Goal: Information Seeking & Learning: Find specific fact

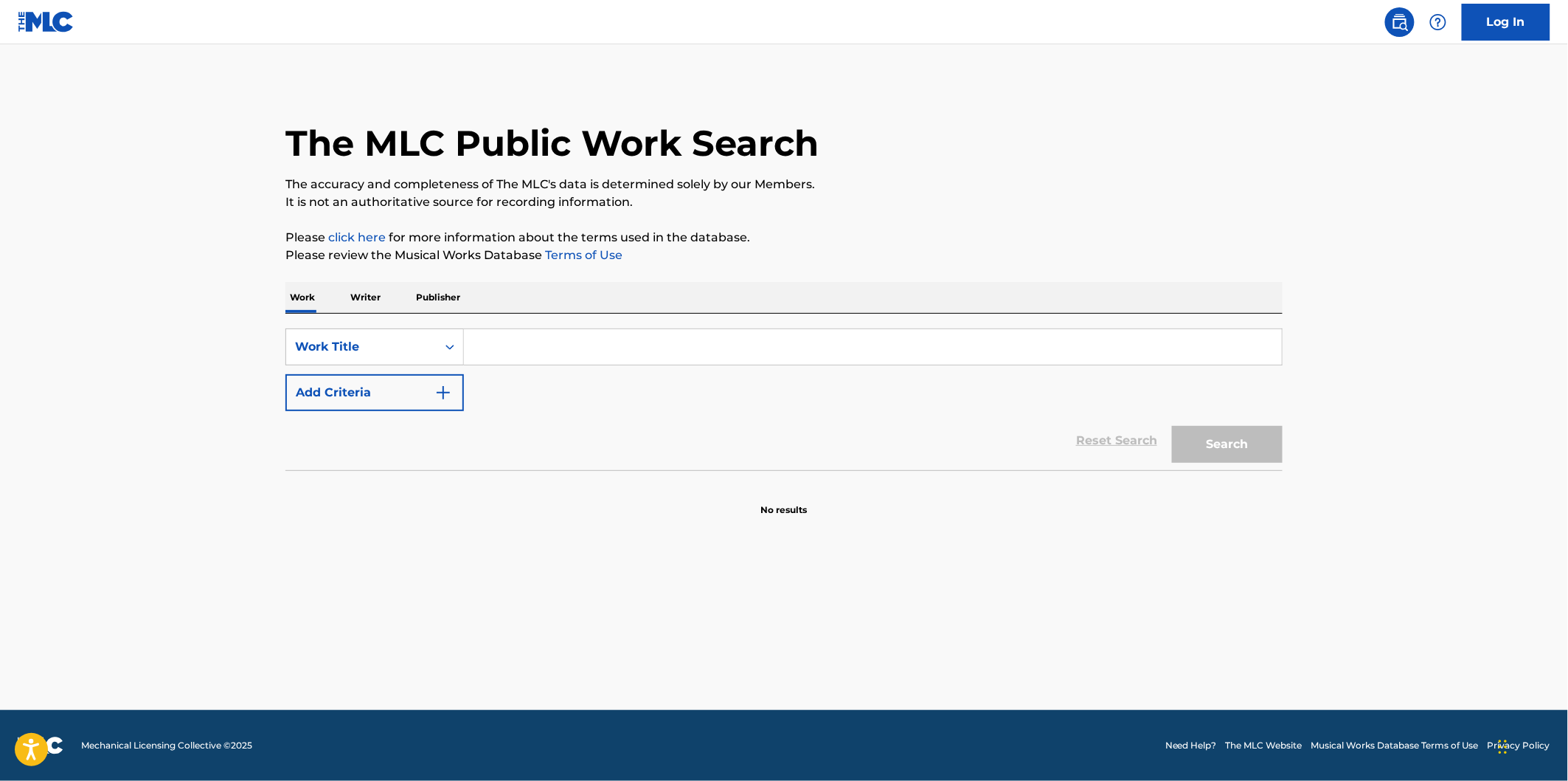
click at [569, 336] on input "Search Form" at bounding box center [873, 346] width 818 height 35
paste input "Planet Son"
type input "Planet Son"
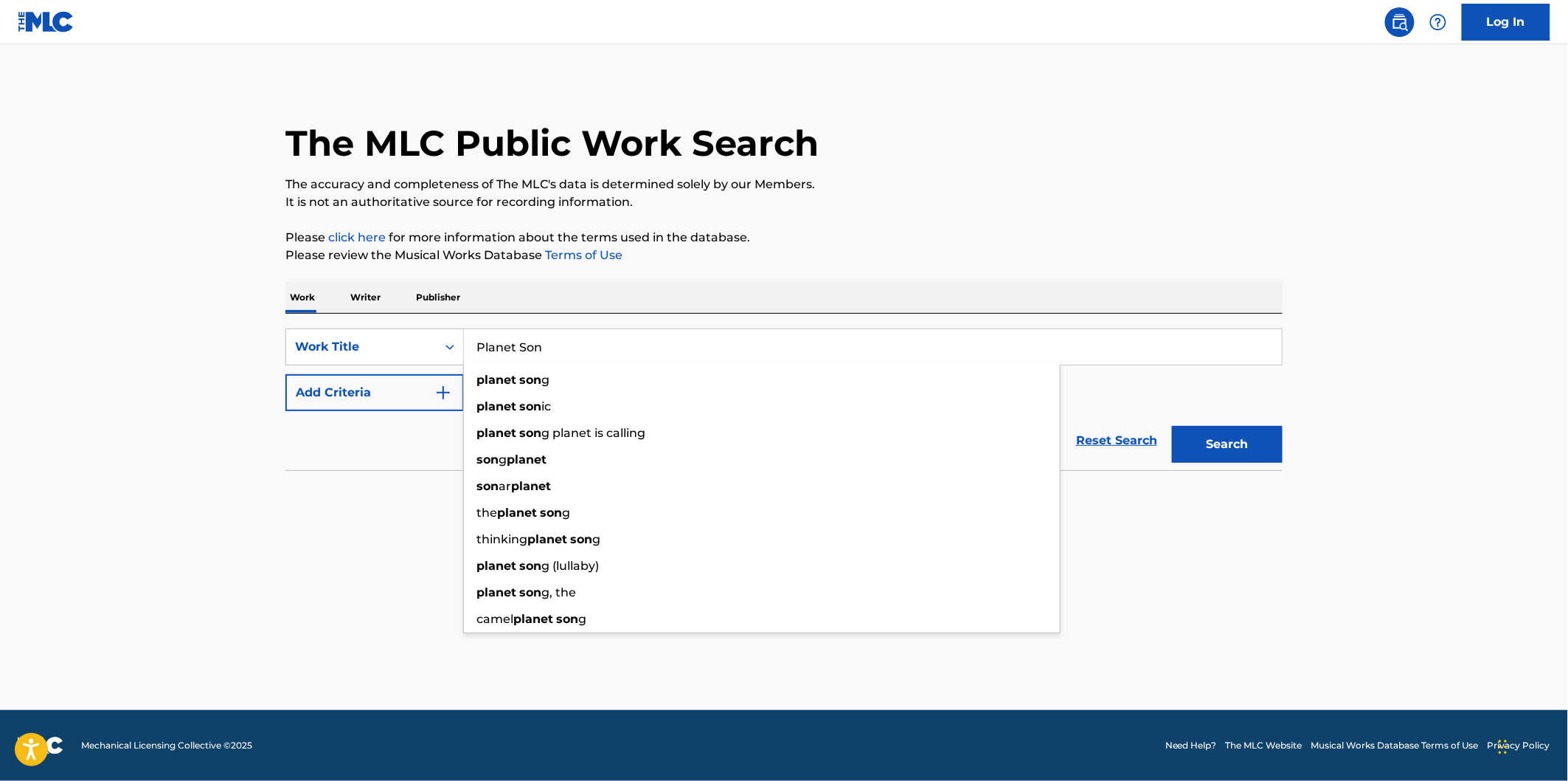
click at [414, 391] on button "Add Criteria" at bounding box center [375, 392] width 178 height 37
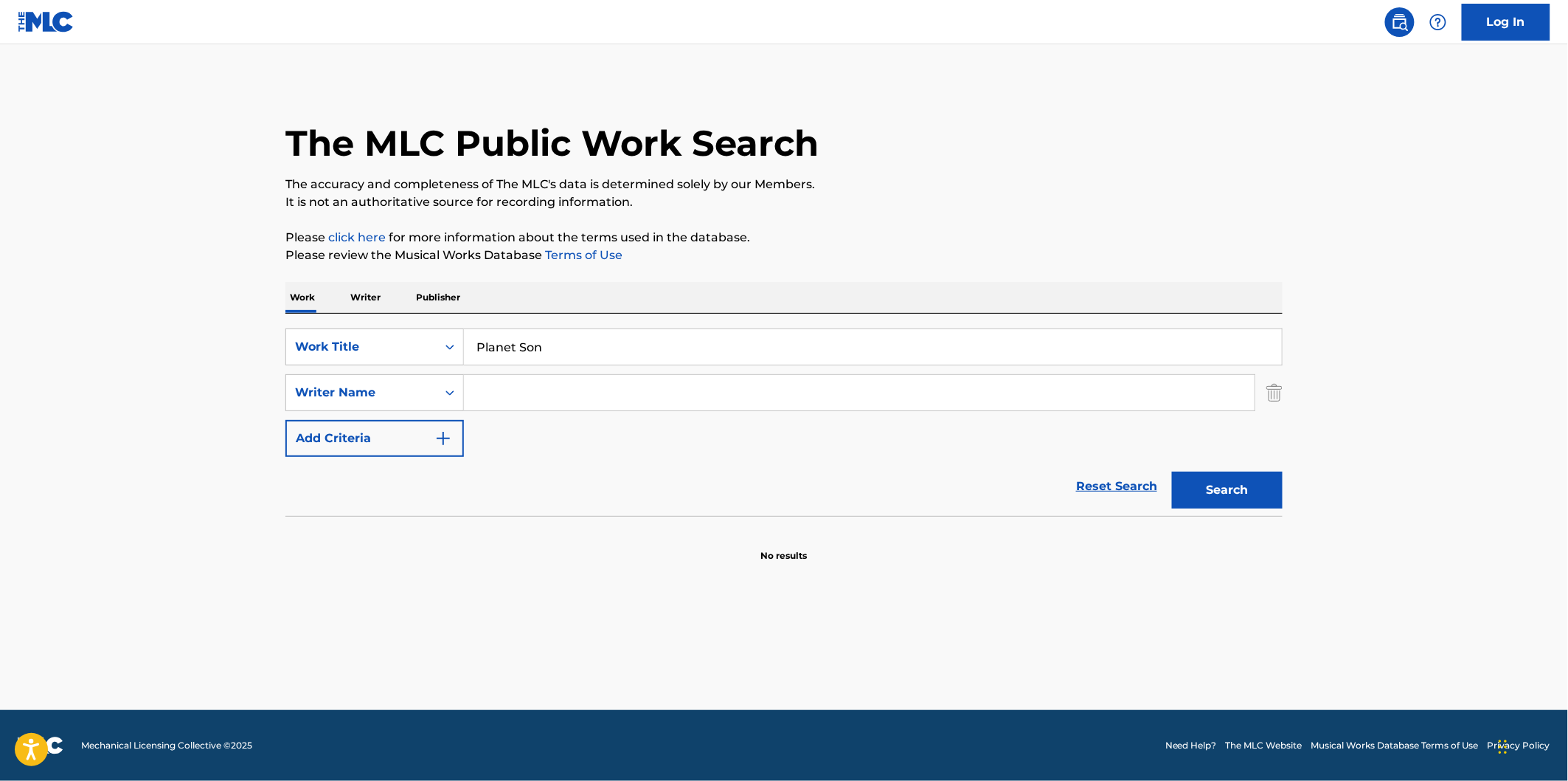
click at [578, 382] on input "Search Form" at bounding box center [859, 392] width 790 height 35
paste input "[PERSON_NAME]"
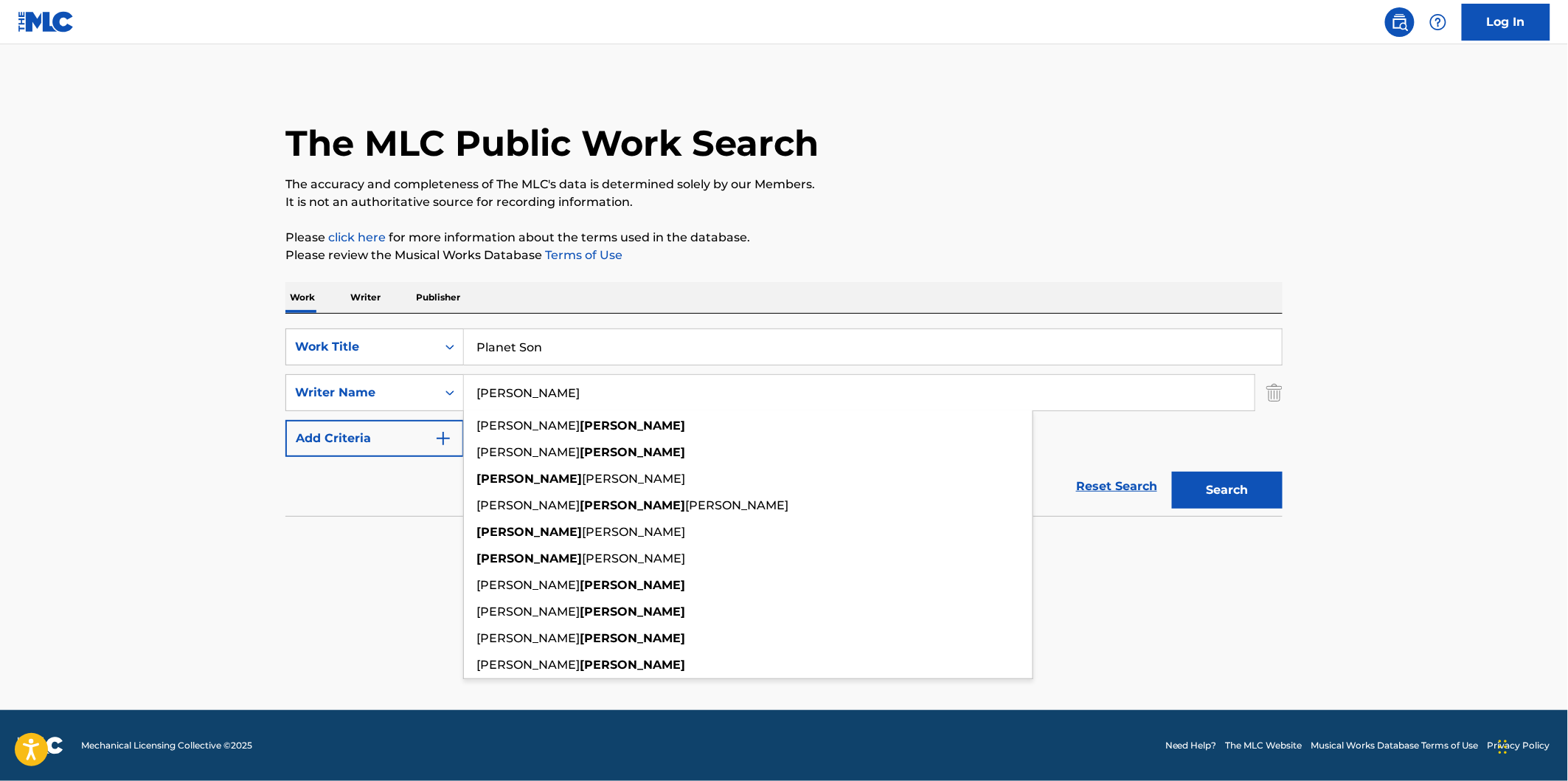
type input "[PERSON_NAME]"
click at [1238, 493] on button "Search" at bounding box center [1227, 489] width 111 height 37
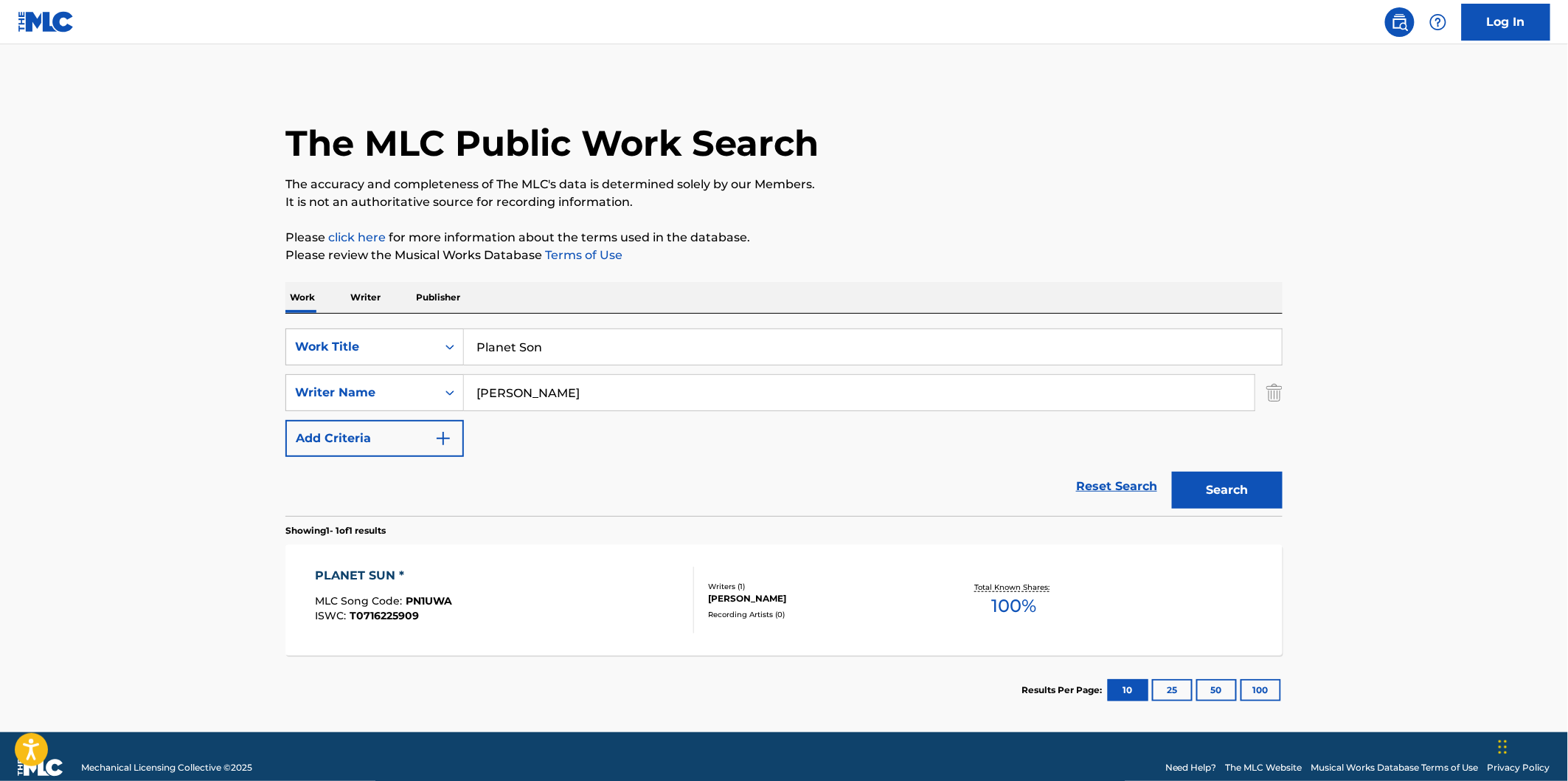
click at [617, 607] on div "PLANET SUN * MLC Song Code : PN1UWA ISWC : T0716225909" at bounding box center [505, 600] width 379 height 67
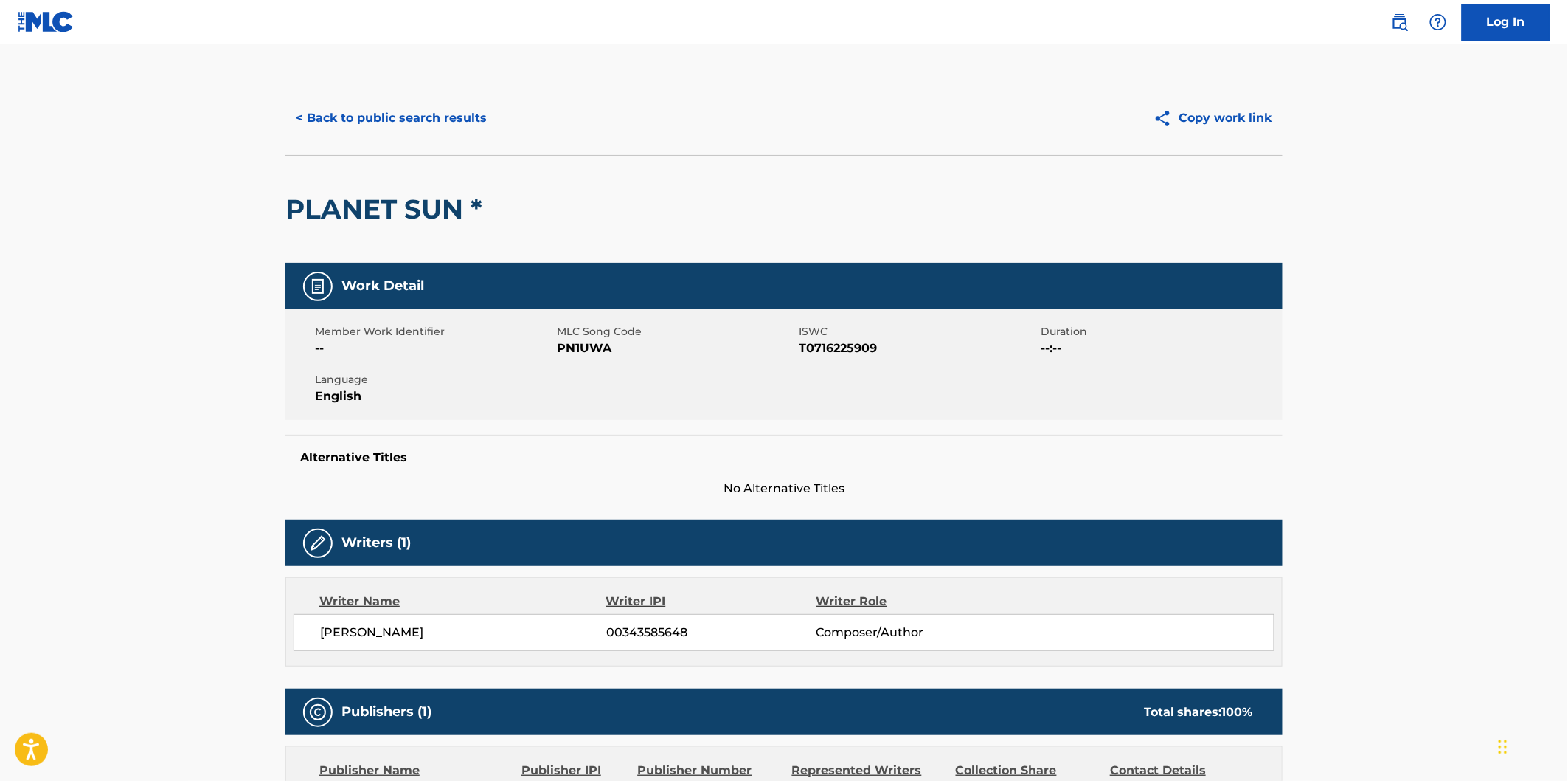
click at [593, 357] on div "Member Work Identifier -- MLC Song Code PN1UWA ISWC T0716225909 Duration --:-- …" at bounding box center [784, 364] width 997 height 111
copy span "PN1UWA"
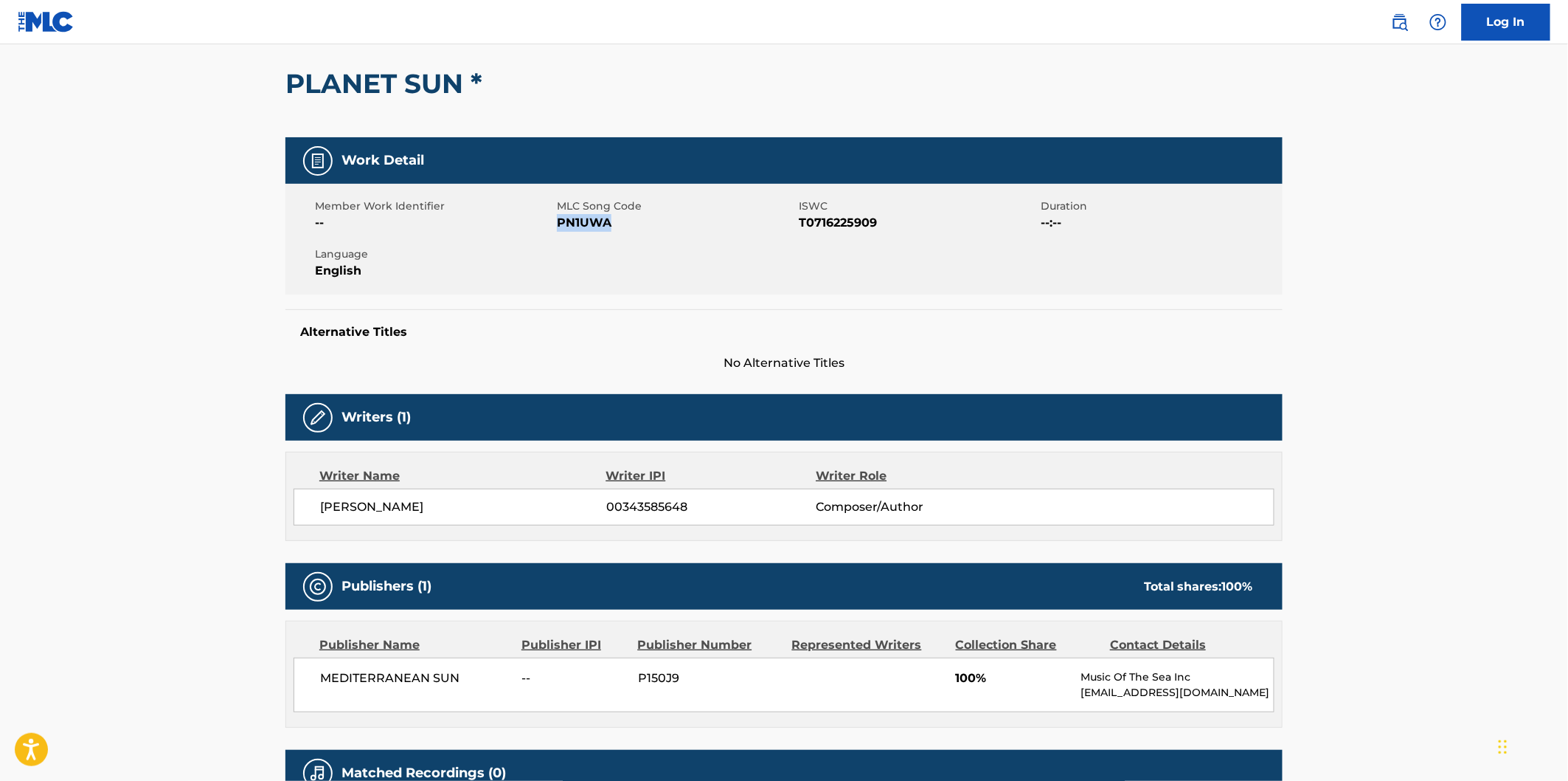
scroll to position [246, 0]
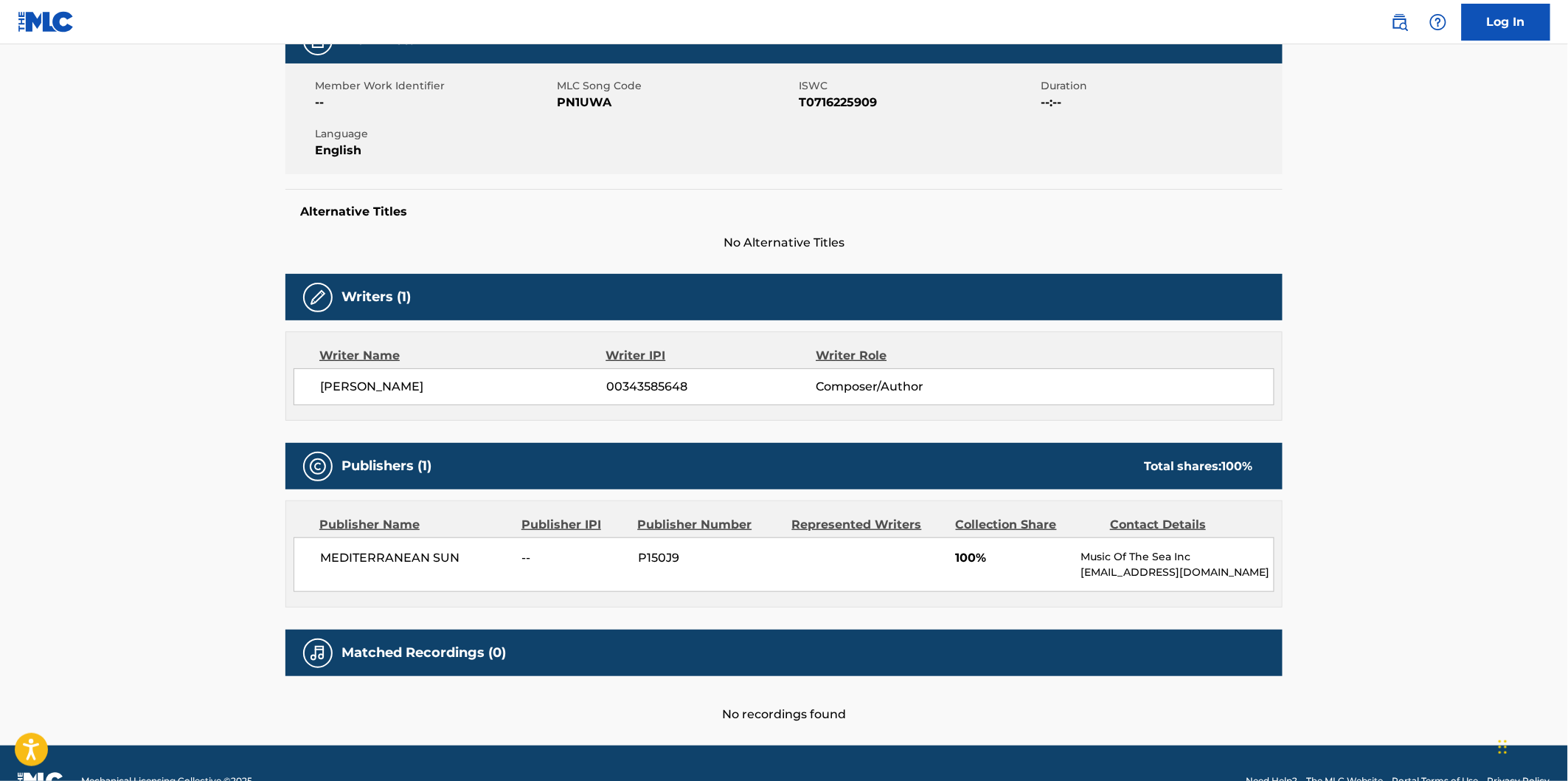
click at [342, 555] on span "MEDITERRANEAN SUN" at bounding box center [415, 558] width 191 height 18
click at [432, 556] on span "MEDITERRANEAN SUN" at bounding box center [415, 558] width 191 height 18
copy span "MEDITERRANEAN SUN"
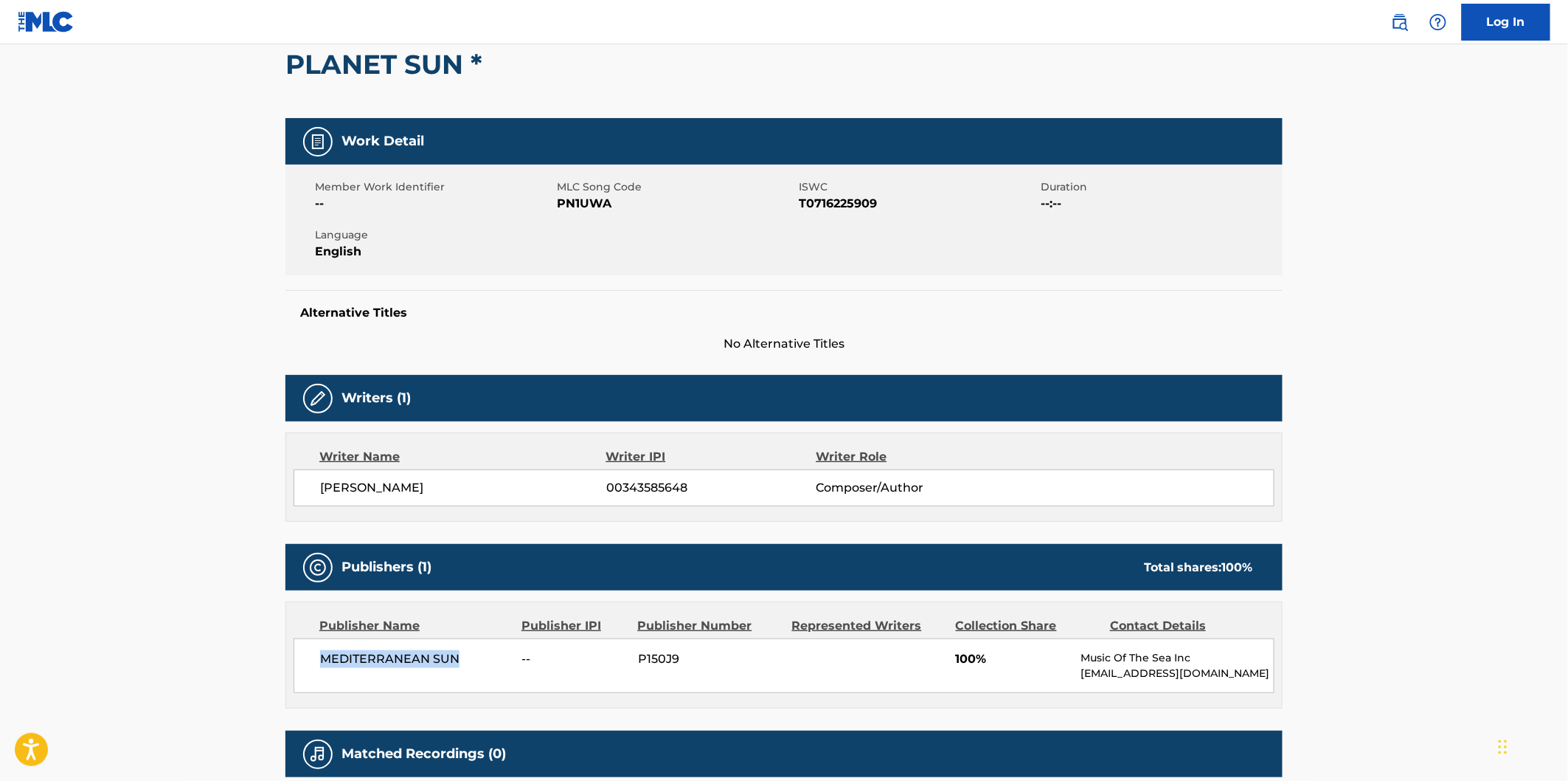
scroll to position [0, 0]
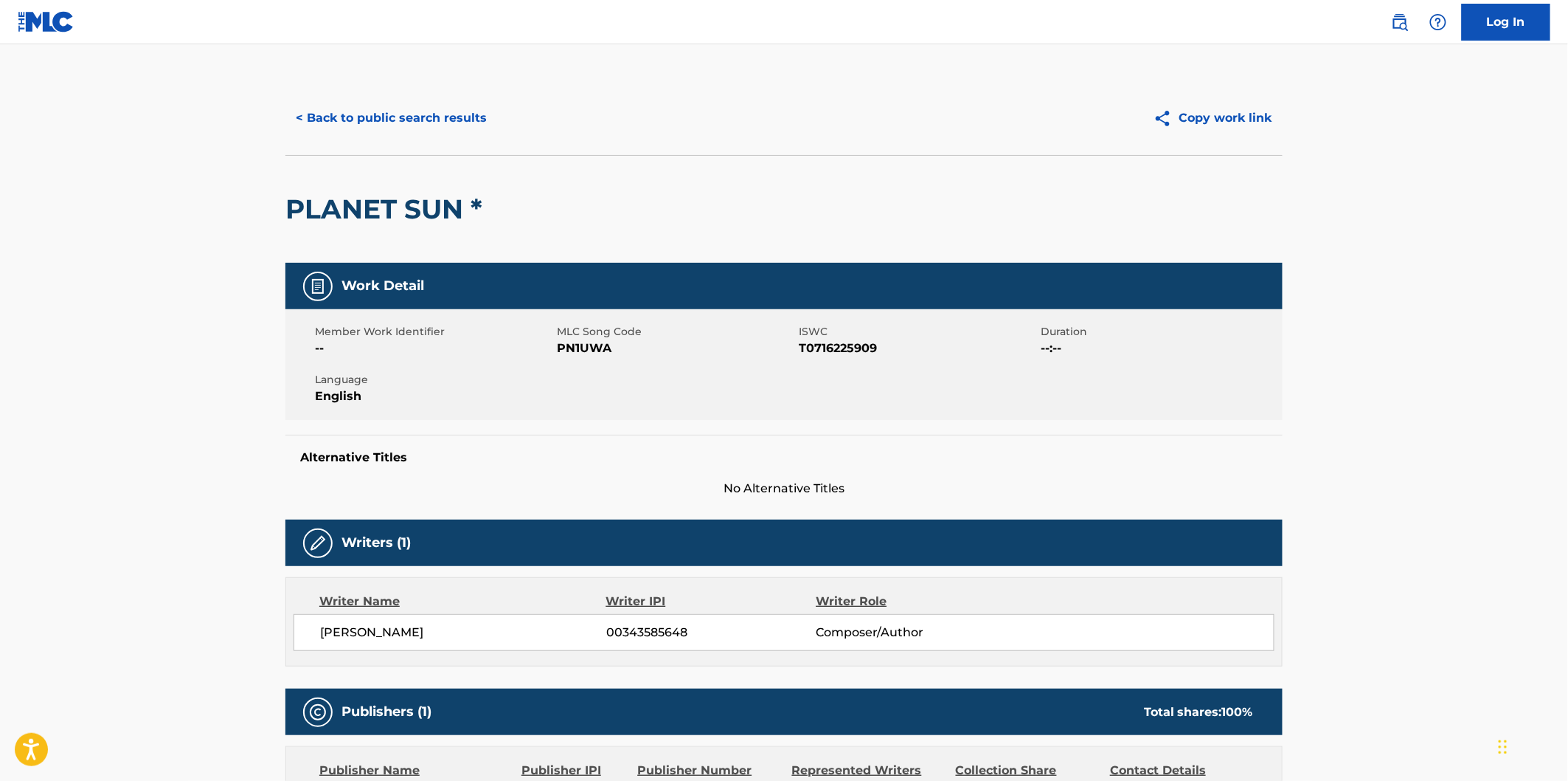
click at [322, 115] on button "< Back to public search results" at bounding box center [391, 118] width 212 height 37
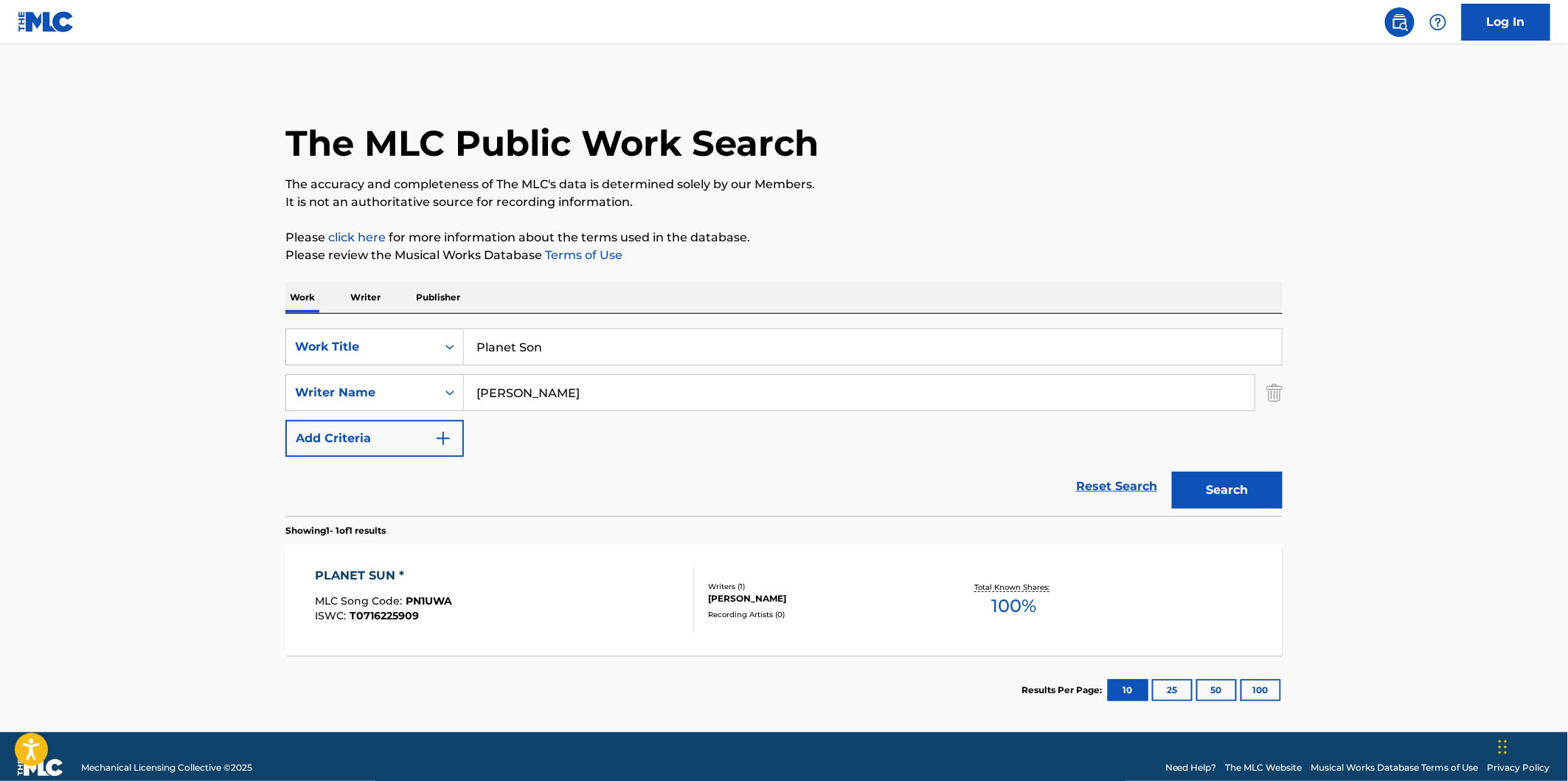
click at [590, 343] on input "Planet Son" at bounding box center [873, 346] width 818 height 35
paste input "Ha’Na"
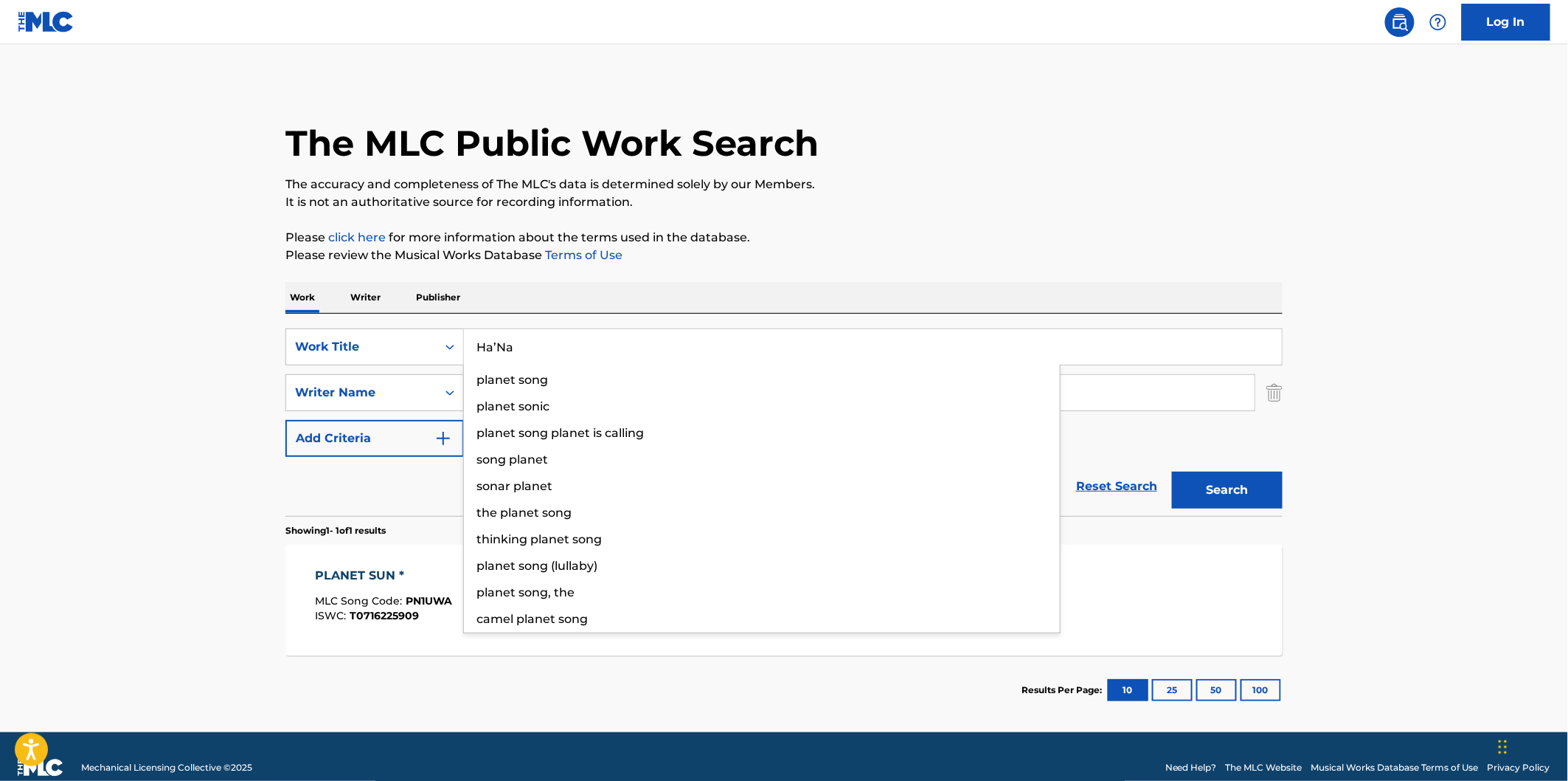
type input "Ha’Na"
click at [1172, 471] on button "Search" at bounding box center [1227, 489] width 111 height 37
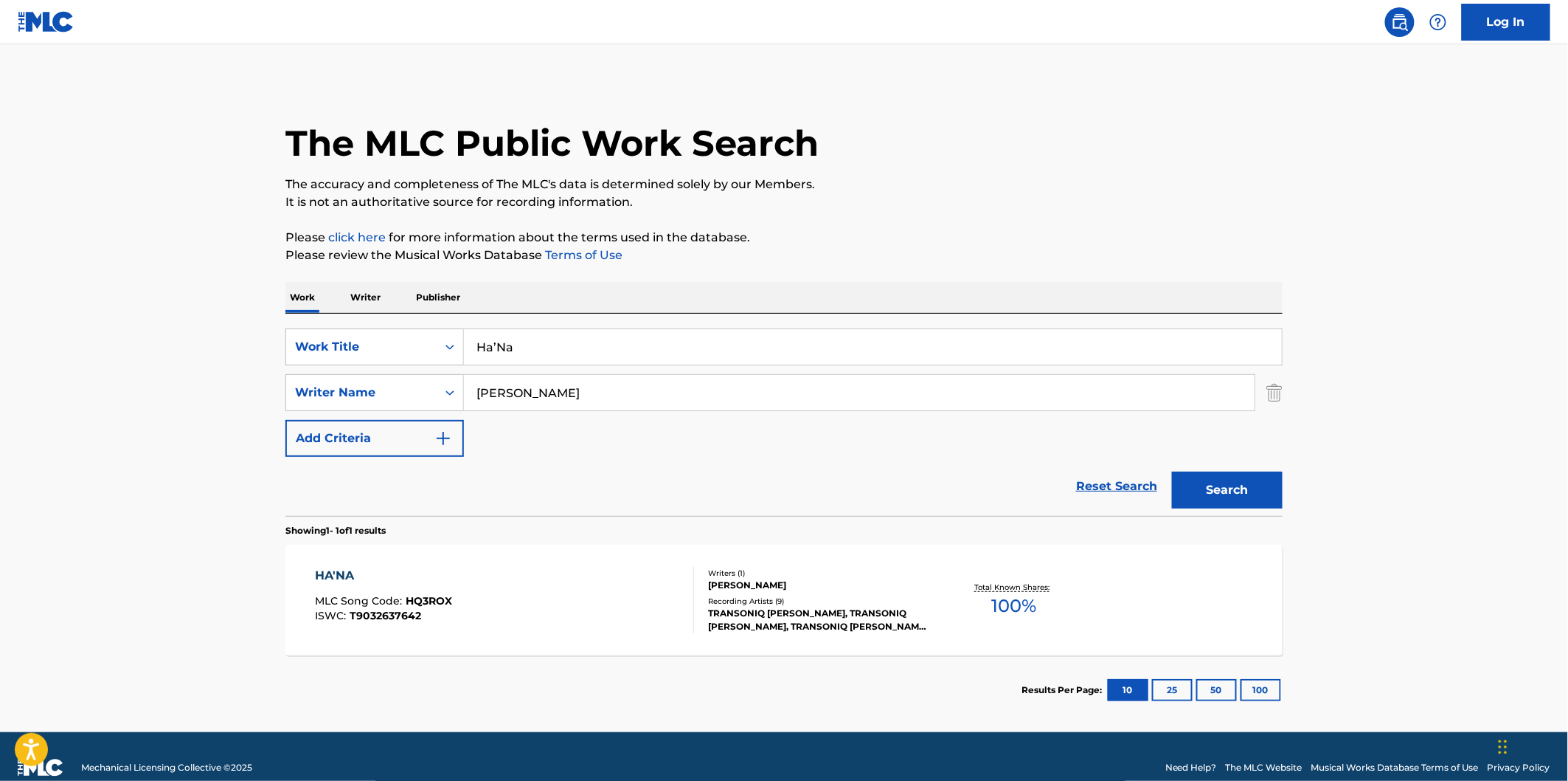
click at [617, 564] on div "HA'NA MLC Song Code : HQ3ROX ISWC : T9032637642 Writers ( 1 ) [PERSON_NAME] Rec…" at bounding box center [784, 600] width 997 height 111
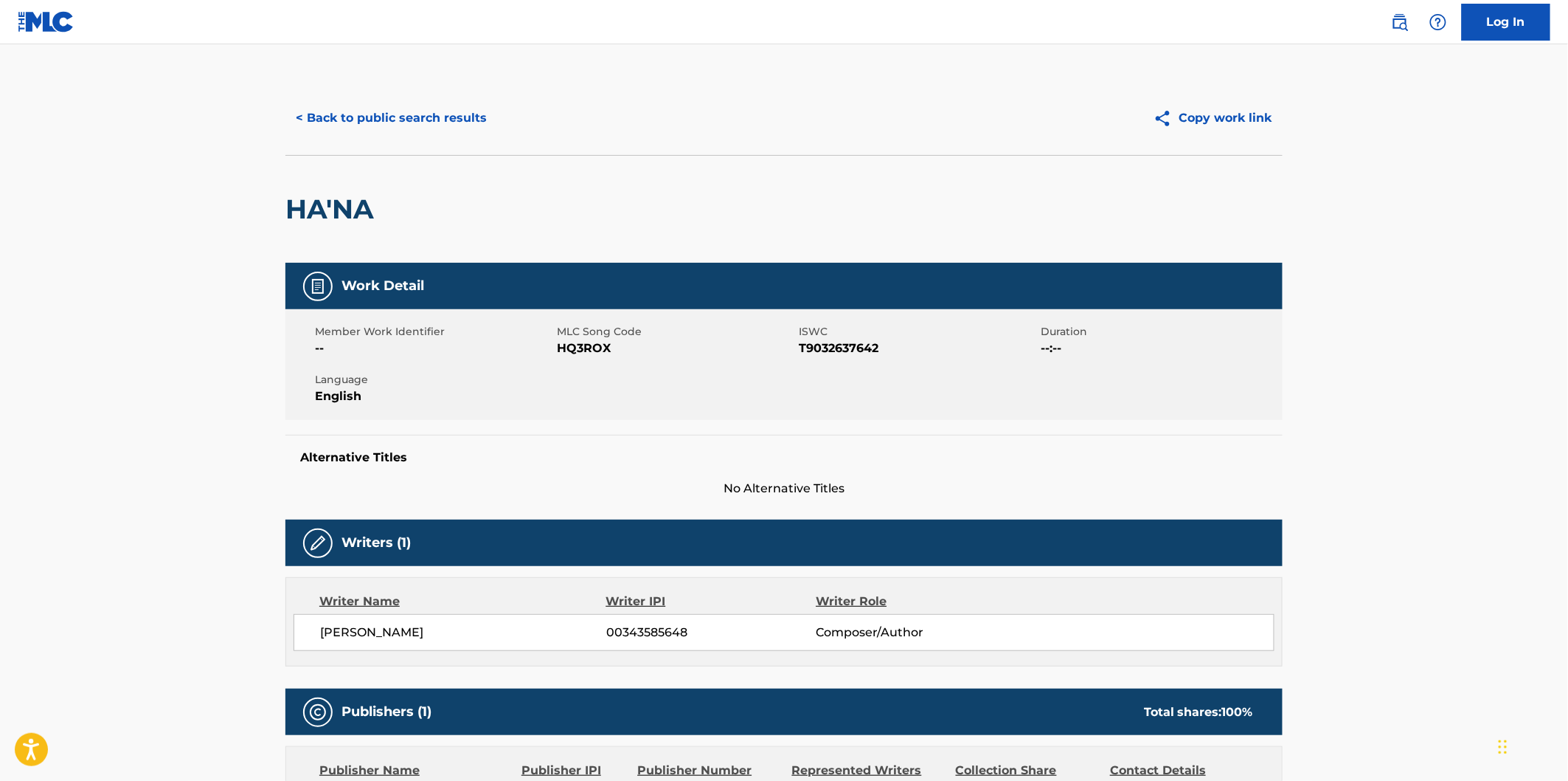
click at [573, 353] on span "HQ3ROX" at bounding box center [676, 349] width 238 height 18
copy span "HQ3ROX"
click at [379, 116] on button "< Back to public search results" at bounding box center [391, 118] width 212 height 37
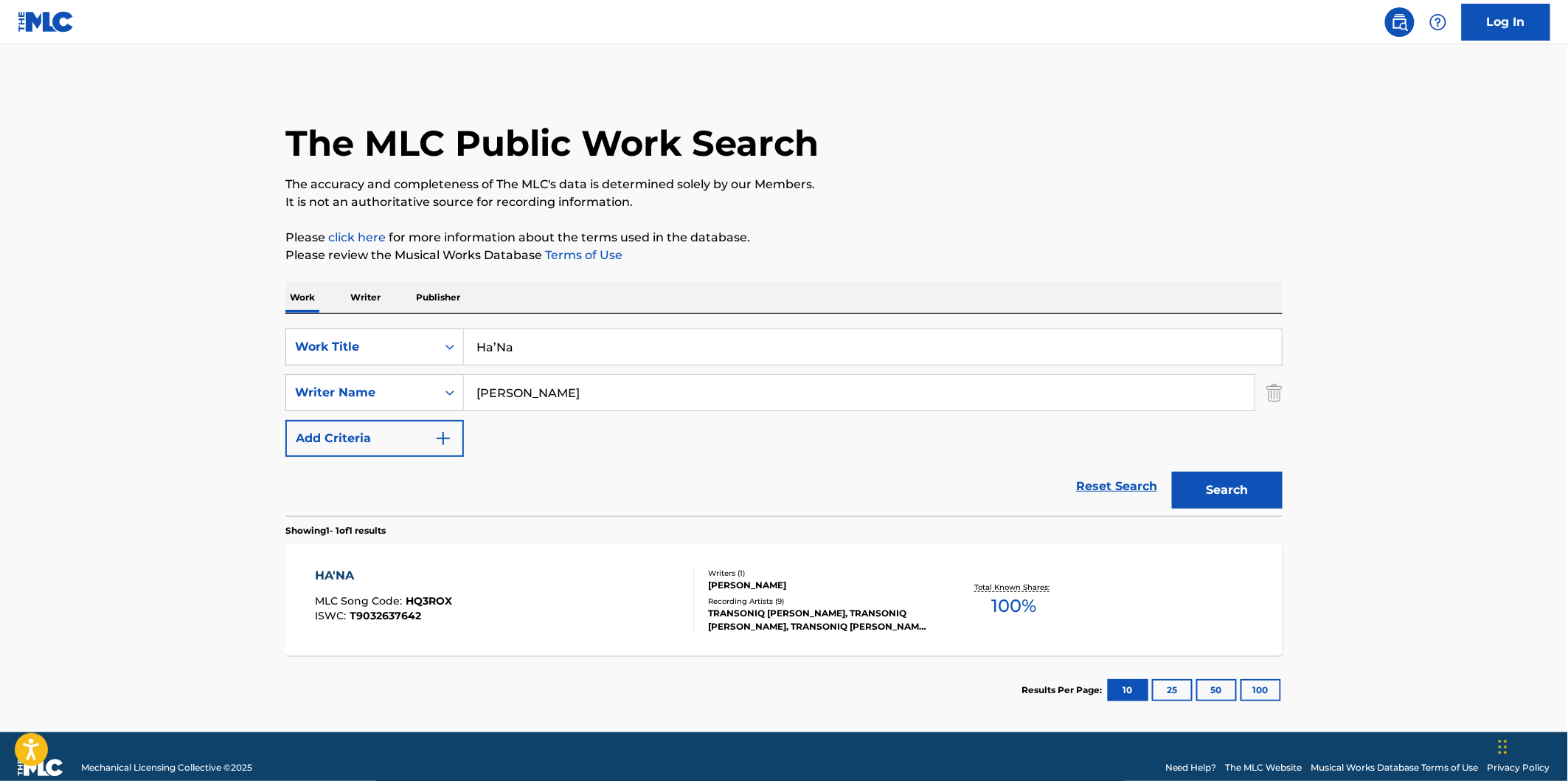
click at [553, 347] on input "Ha’Na" at bounding box center [873, 346] width 818 height 35
paste input "K.A.B"
type input "K.A.B"
click at [1238, 483] on button "Search" at bounding box center [1227, 489] width 111 height 37
click at [513, 598] on div "K.A.B. MLC Song Code : KJ3AZL ISWC : T0726526299" at bounding box center [505, 600] width 379 height 67
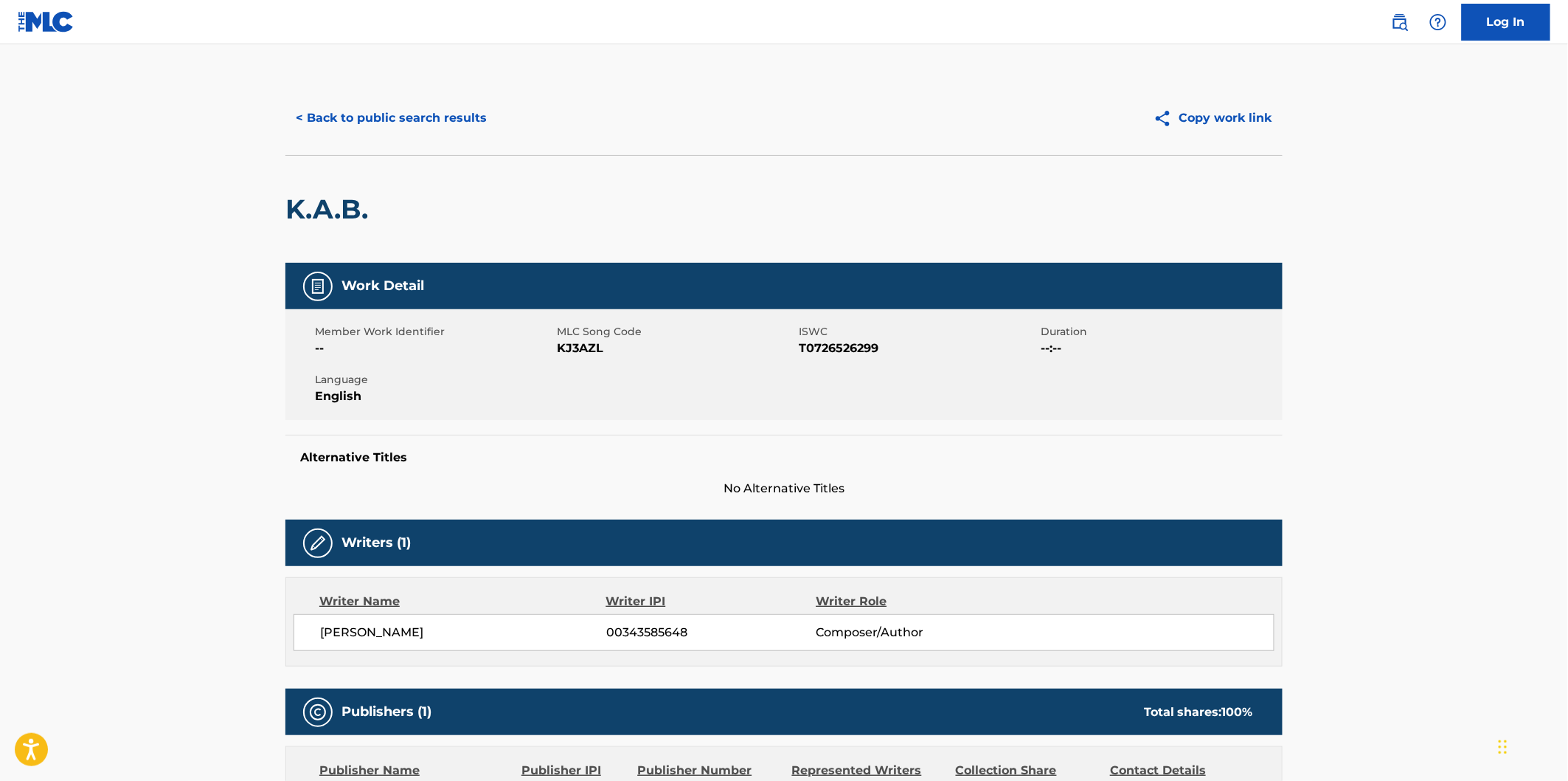
click at [585, 332] on span "MLC Song Code" at bounding box center [676, 331] width 238 height 16
click at [587, 348] on span "KJ3AZL" at bounding box center [676, 349] width 238 height 18
copy span "KJ3AZL"
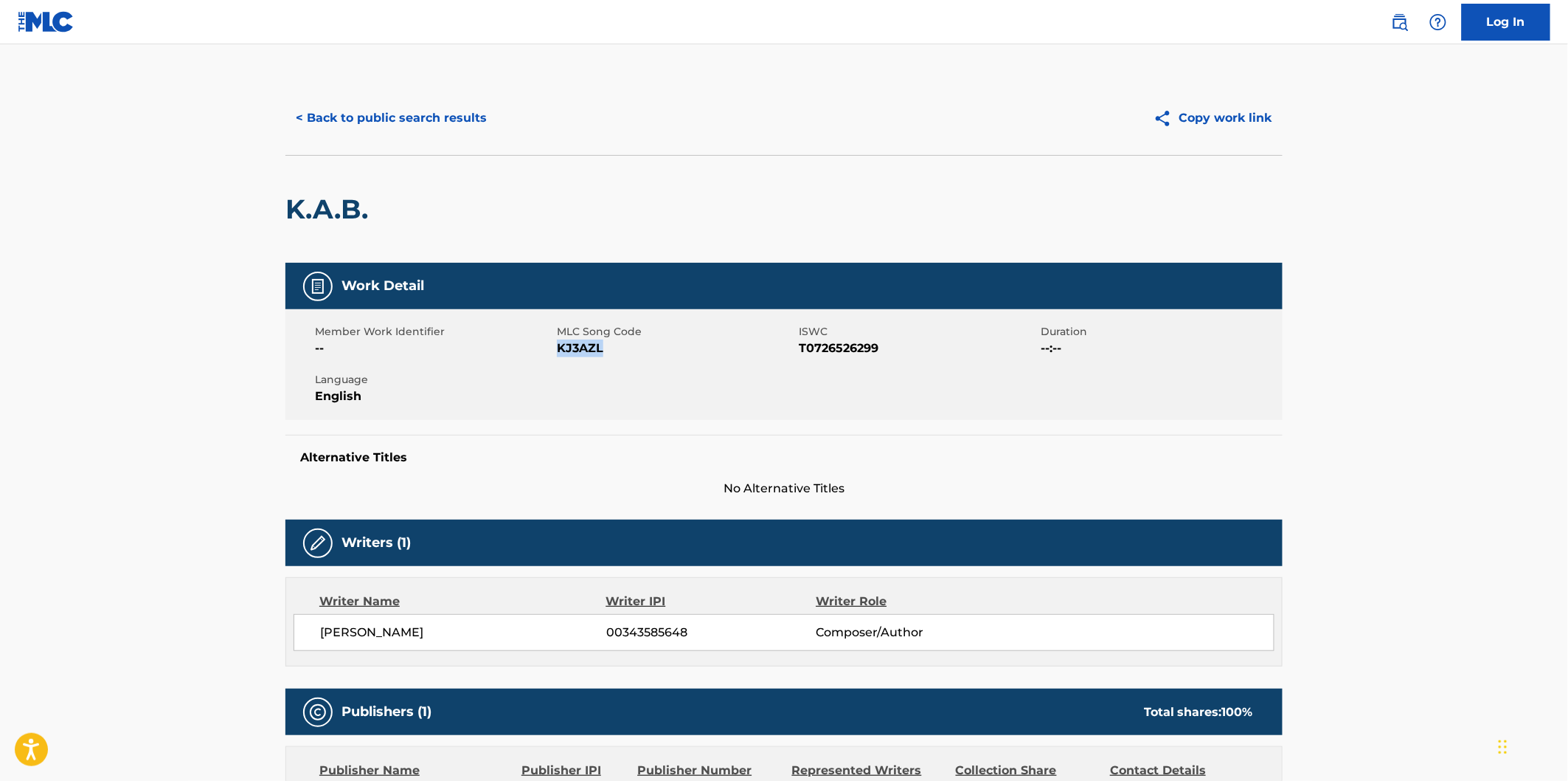
click at [425, 128] on button "< Back to public search results" at bounding box center [391, 118] width 212 height 37
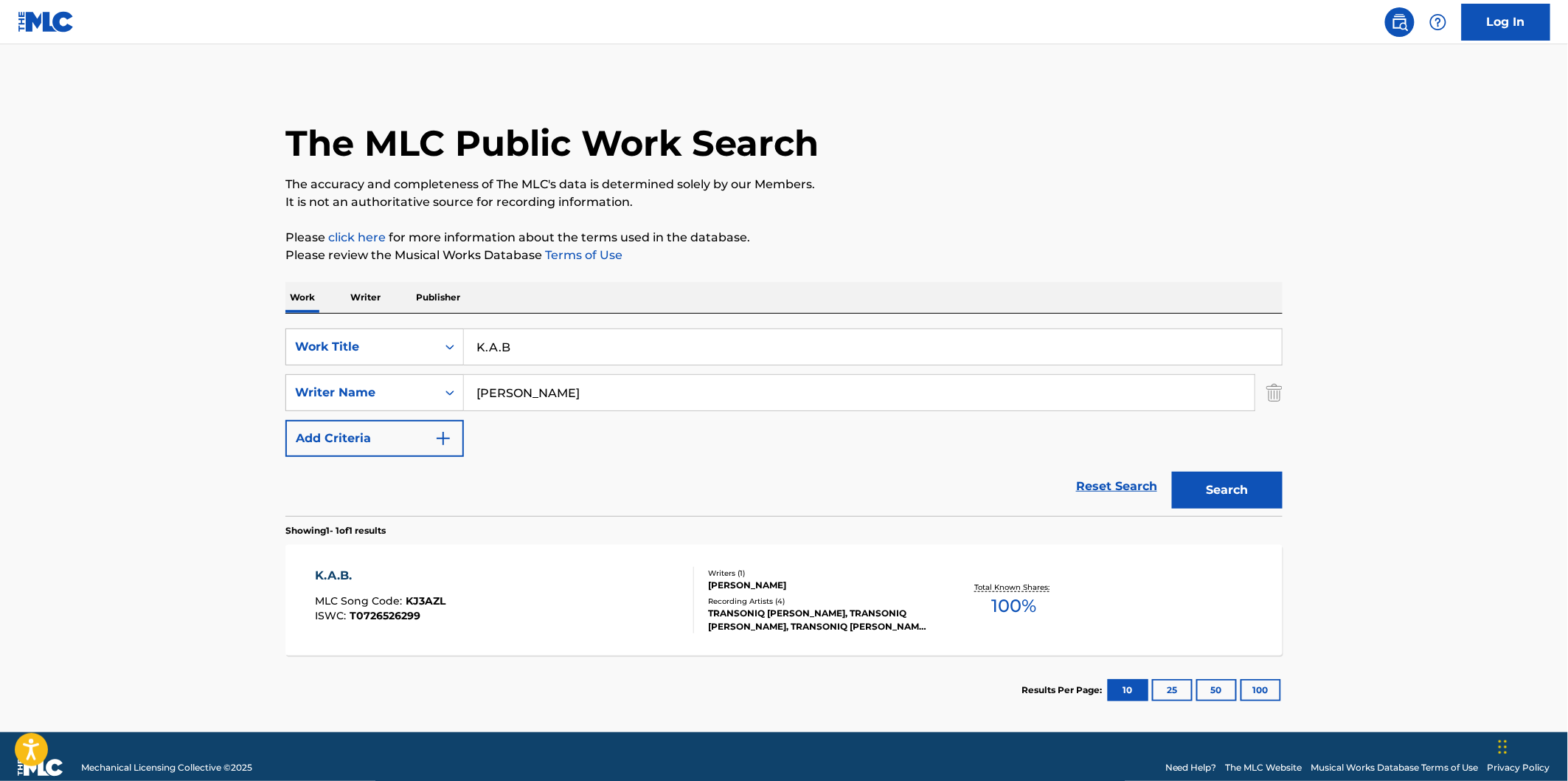
click at [599, 328] on div "K.A.B" at bounding box center [873, 346] width 819 height 37
click at [607, 345] on input "K.A.B" at bounding box center [873, 346] width 818 height 35
paste input "Overmind"
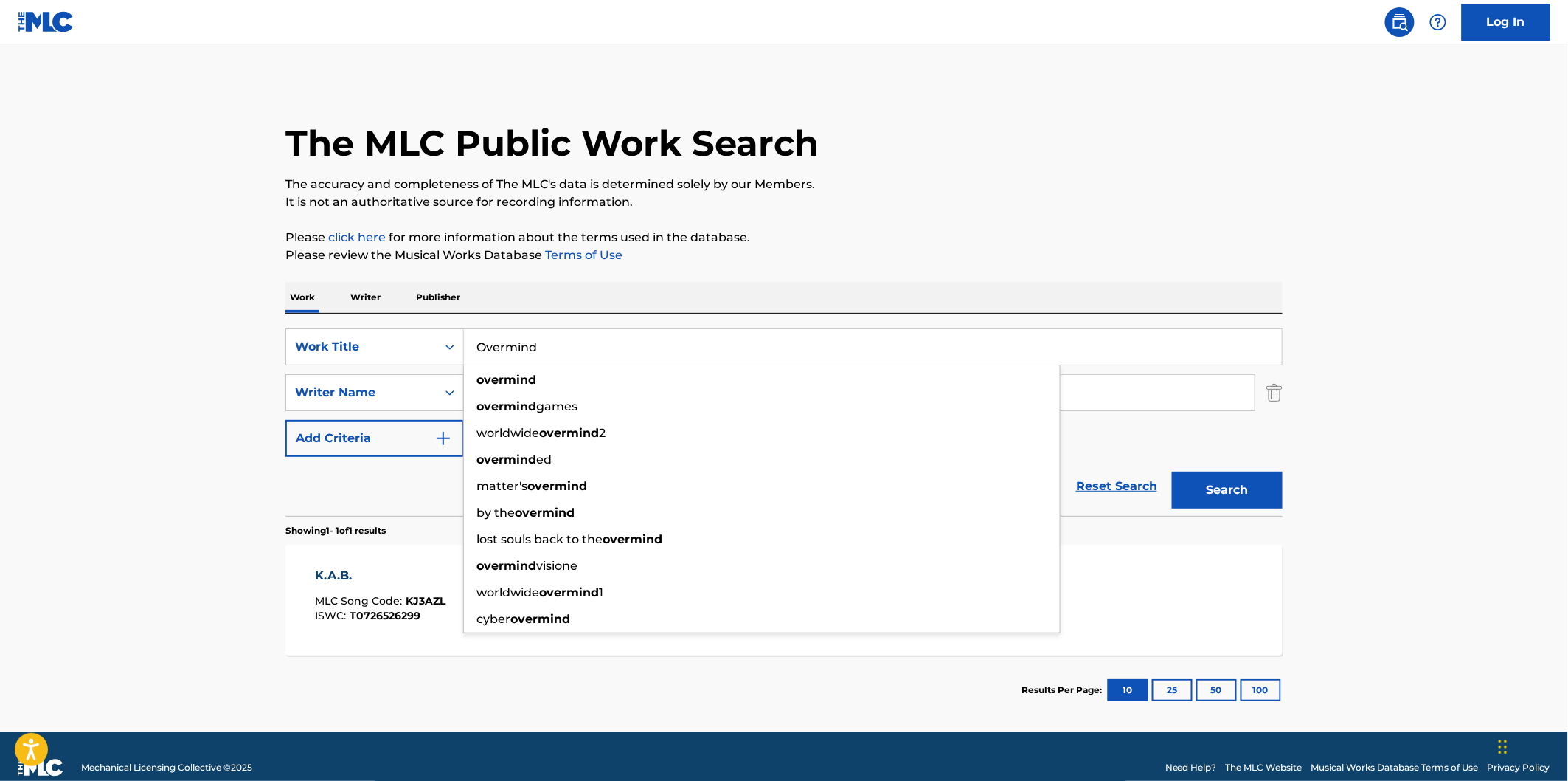
type input "Overmind"
click at [1256, 489] on button "Search" at bounding box center [1227, 489] width 111 height 37
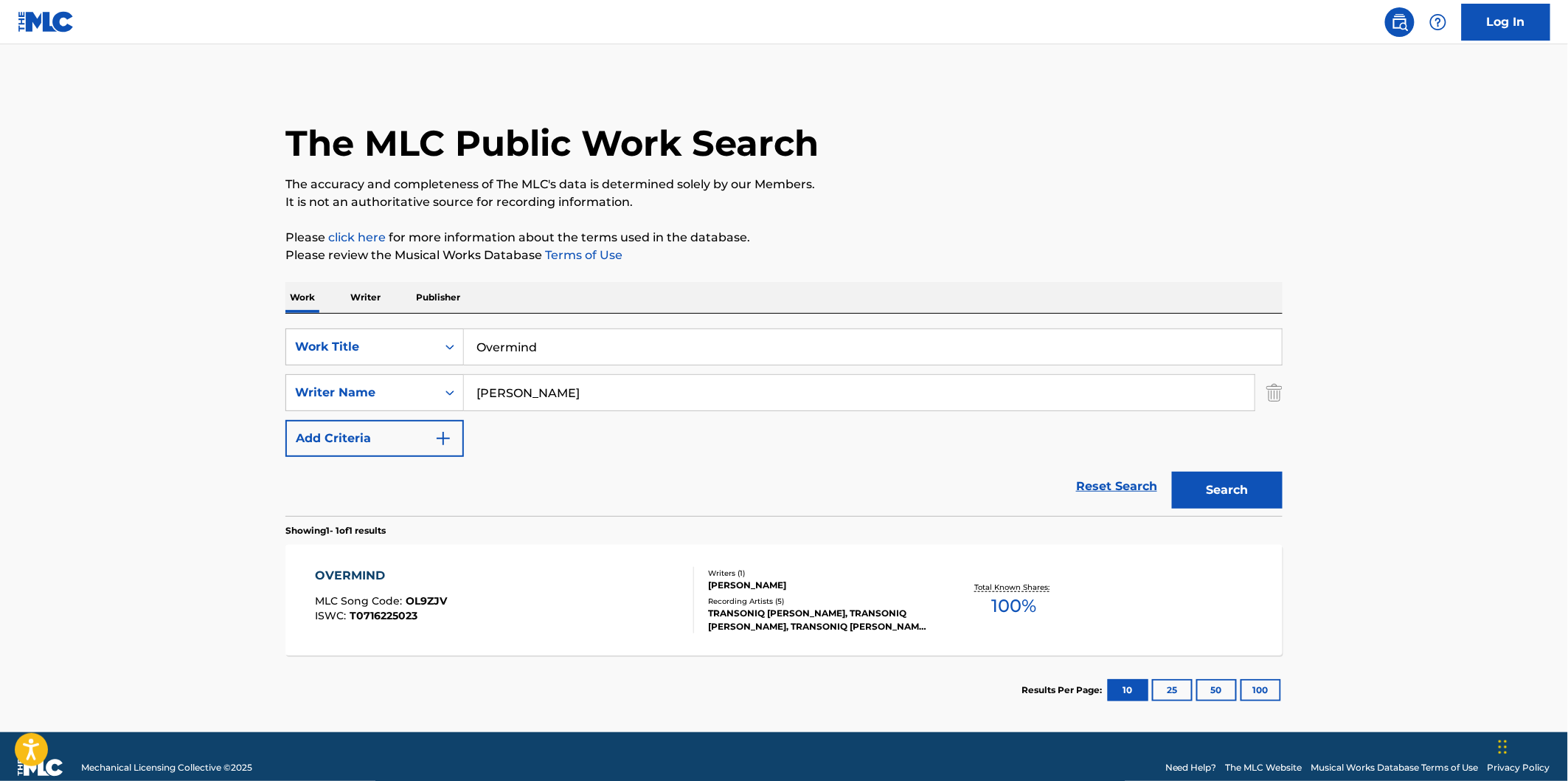
click at [549, 563] on div "OVERMIND MLC Song Code : OL9ZJV ISWC : T0716225023 Writers ( 1 ) [PERSON_NAME] …" at bounding box center [784, 600] width 997 height 111
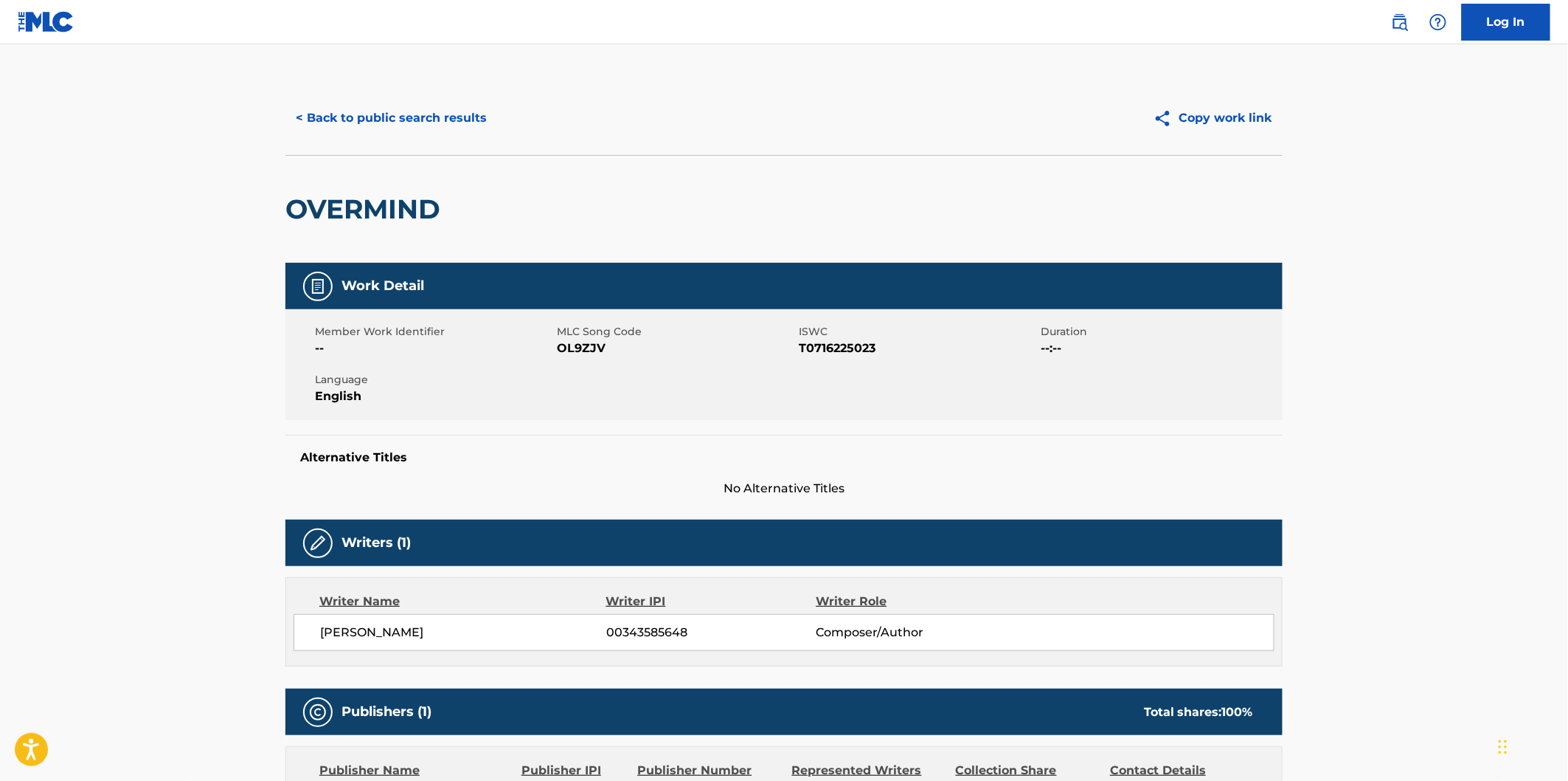
click at [575, 353] on span "OL9ZJV" at bounding box center [676, 349] width 238 height 18
copy span "OL9ZJV"
click at [470, 98] on div "< Back to public search results Copy work link" at bounding box center [784, 118] width 997 height 73
click at [464, 112] on button "< Back to public search results" at bounding box center [391, 118] width 212 height 37
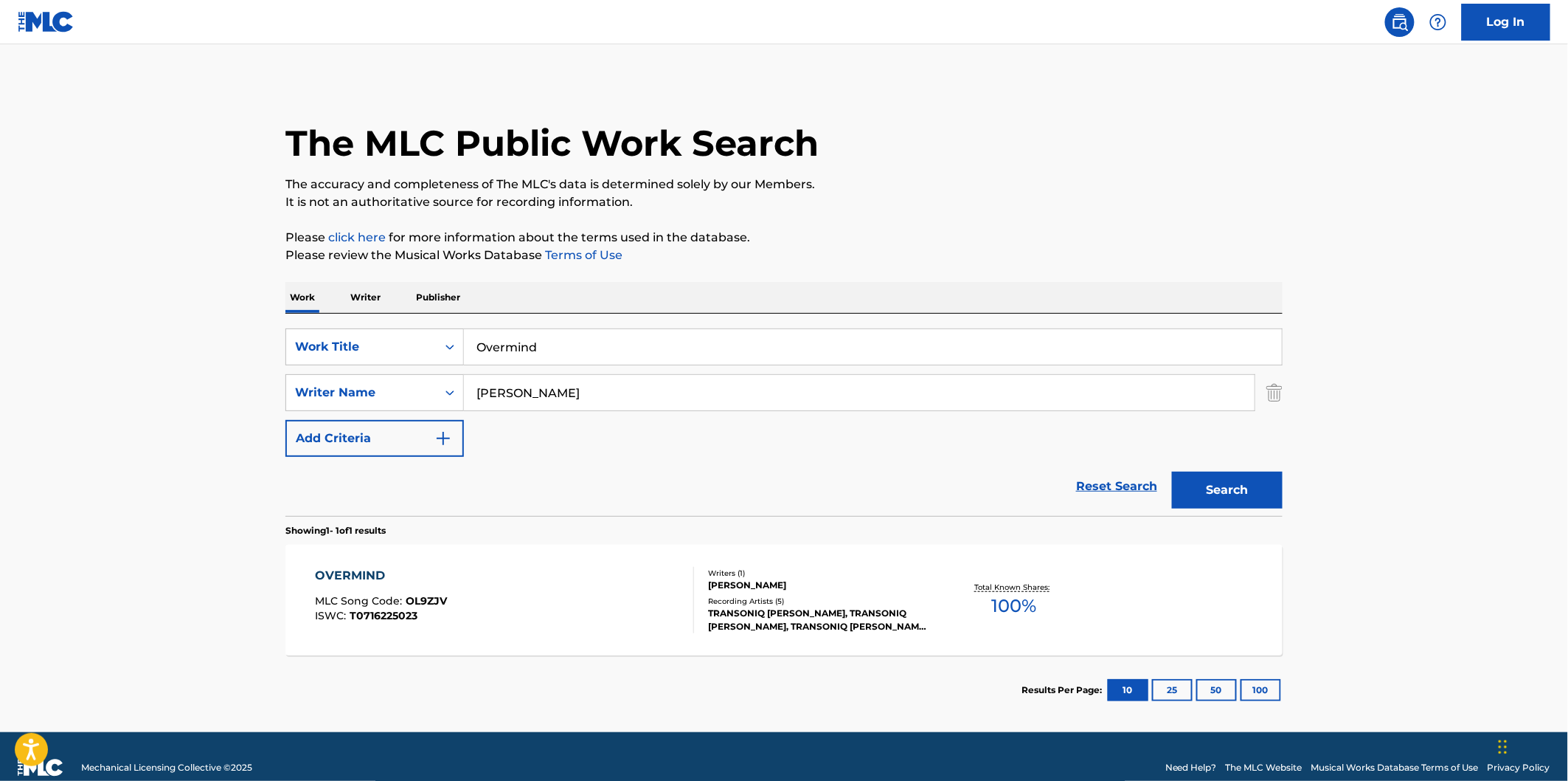
click at [638, 338] on input "Overmind" at bounding box center [873, 346] width 818 height 35
paste input "Controlled Bleeding"
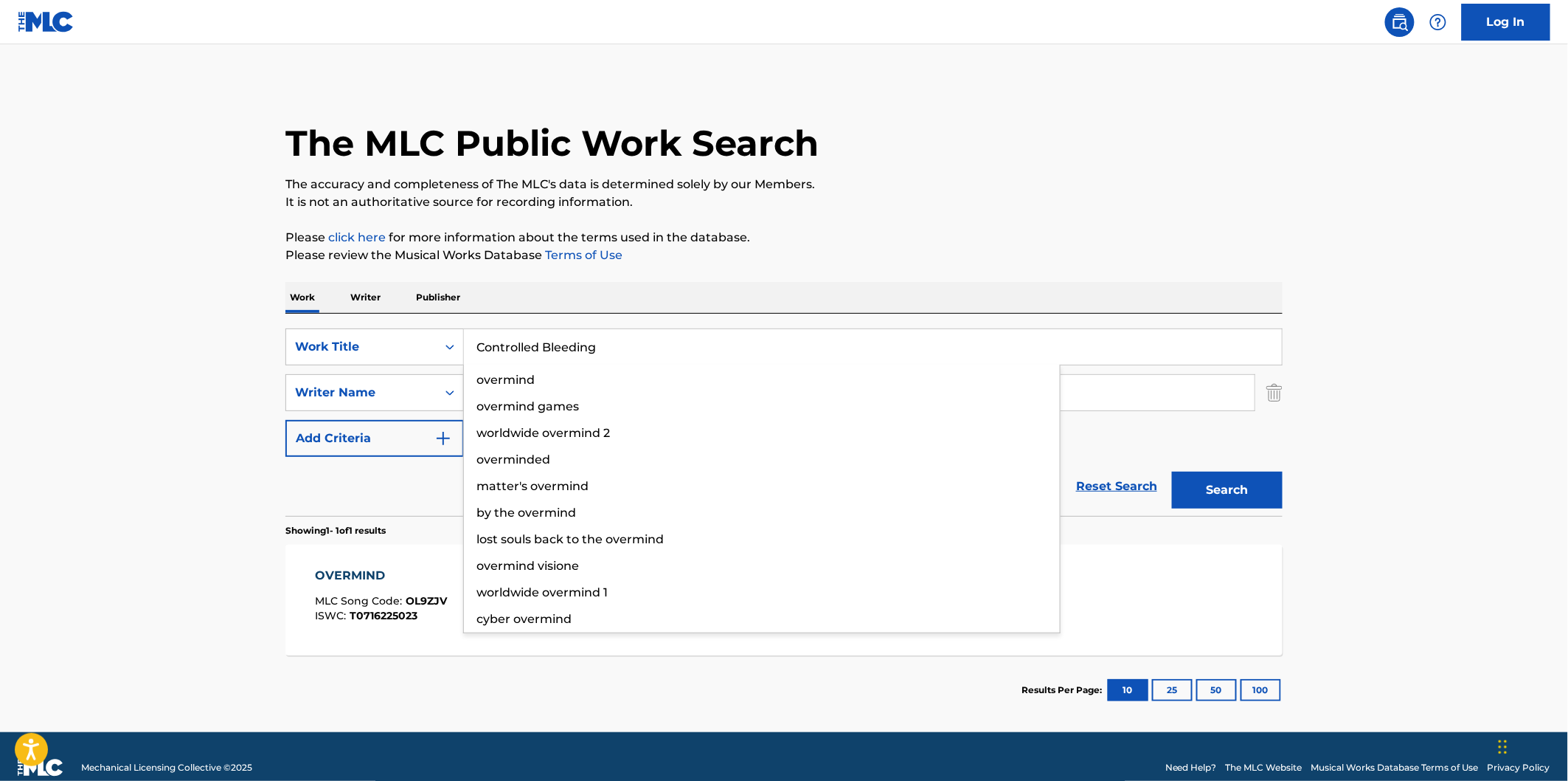
type input "Controlled Bleeding"
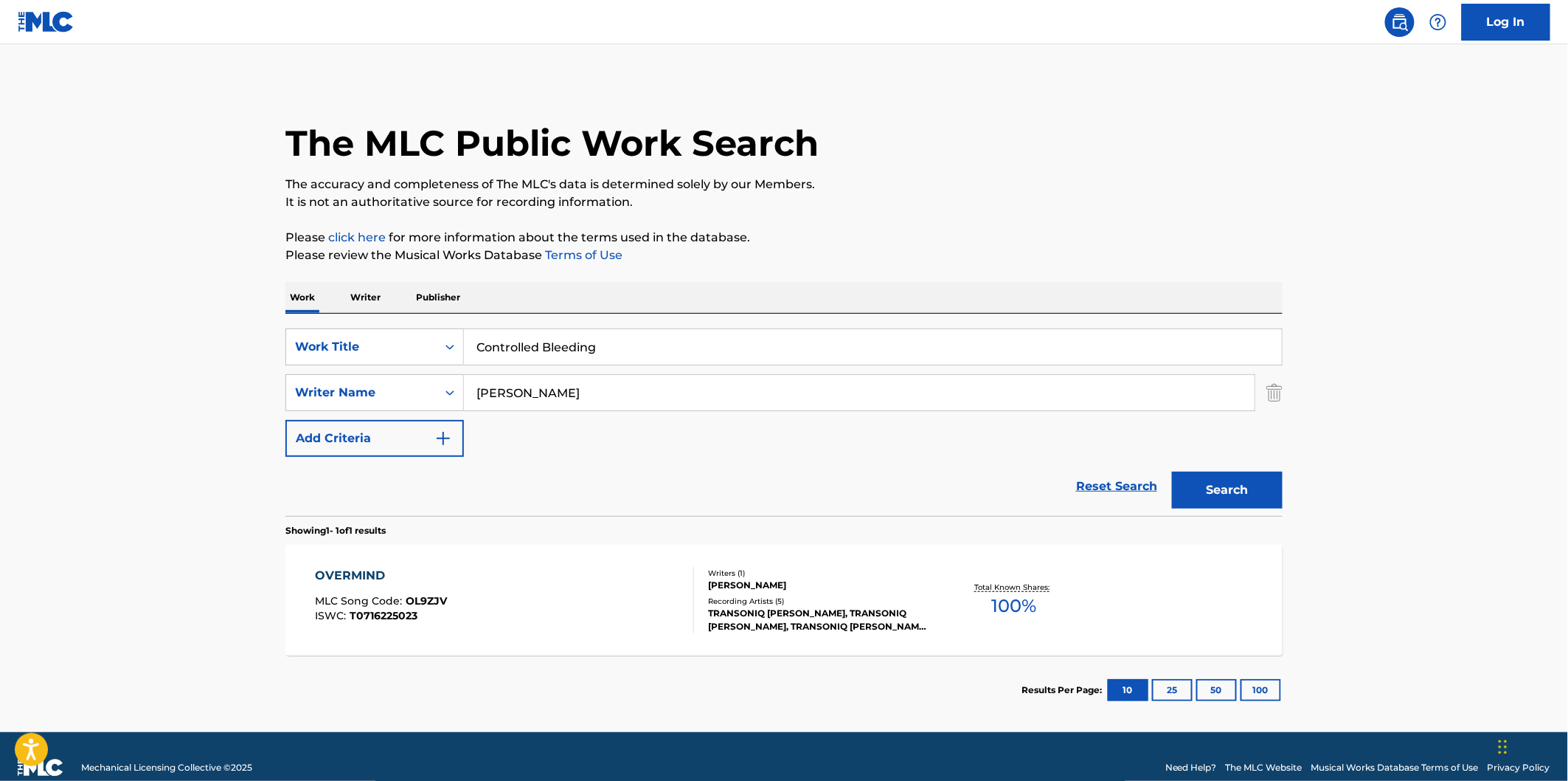
click at [1259, 486] on button "Search" at bounding box center [1227, 489] width 111 height 37
click at [566, 576] on div "CONTROLLED BLEEDING MLC Song Code : CI6IOF ISWC : T0726086674" at bounding box center [505, 600] width 379 height 67
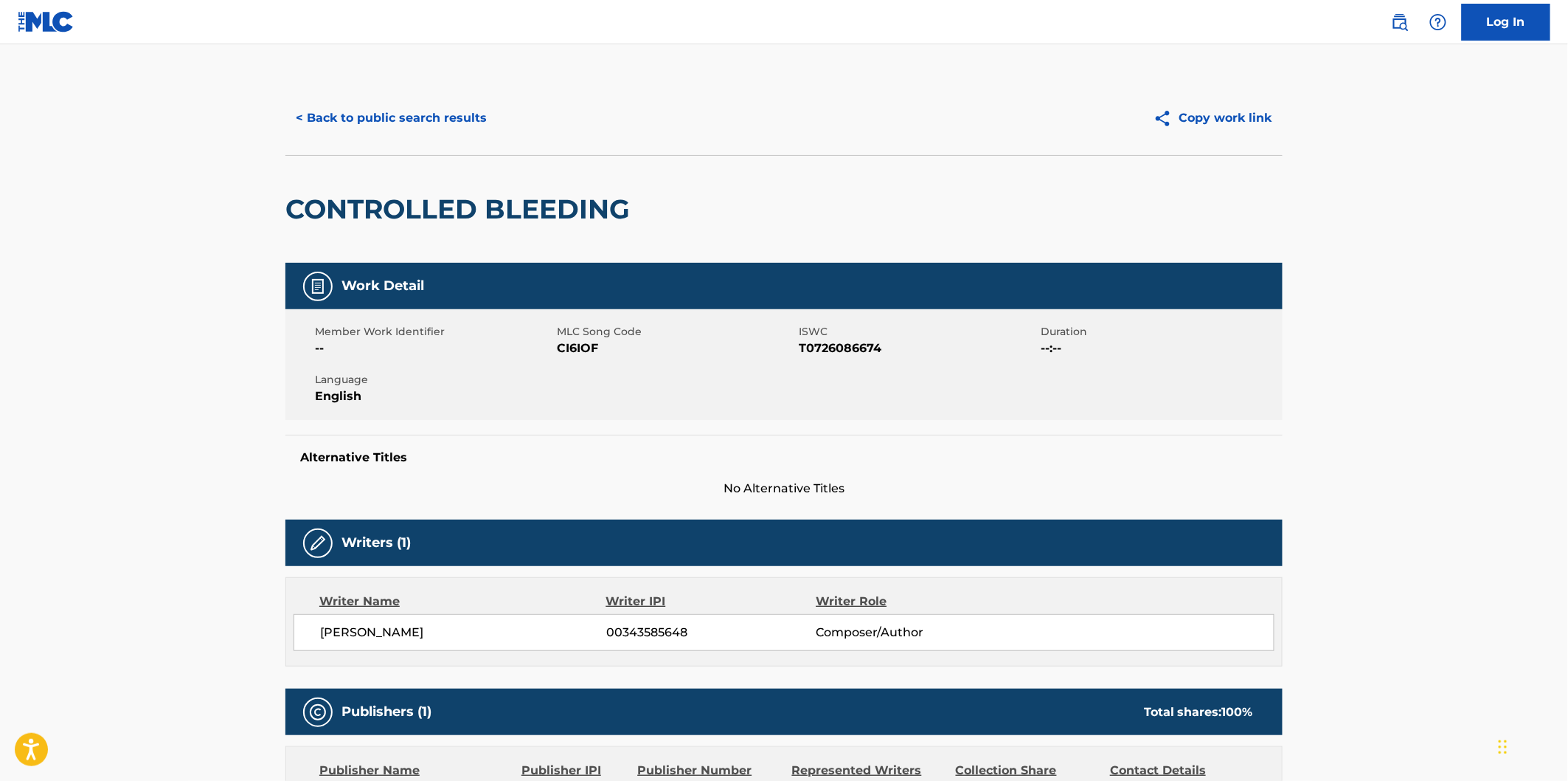
click at [592, 349] on span "CI6IOF" at bounding box center [676, 349] width 238 height 18
copy span "CI6IOF"
click at [479, 131] on button "< Back to public search results" at bounding box center [391, 118] width 212 height 37
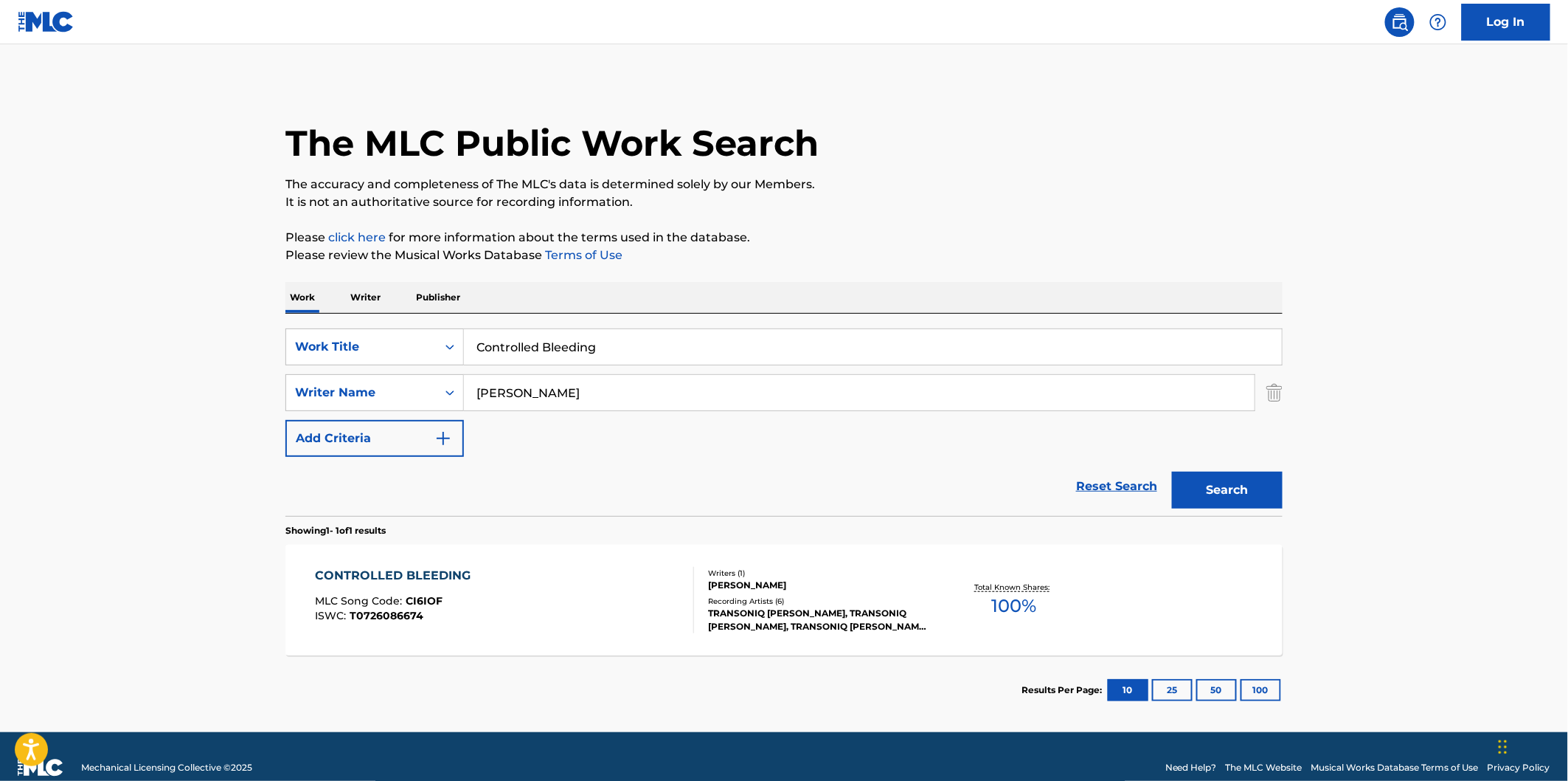
click at [623, 343] on input "Controlled Bleeding" at bounding box center [873, 346] width 818 height 35
paste input "Dodgin’ God & The Devil"
click at [1262, 476] on button "Search" at bounding box center [1227, 489] width 111 height 37
click at [640, 348] on input "Dodgin’ God & The Devil" at bounding box center [873, 346] width 818 height 35
paste input "Quicksand"
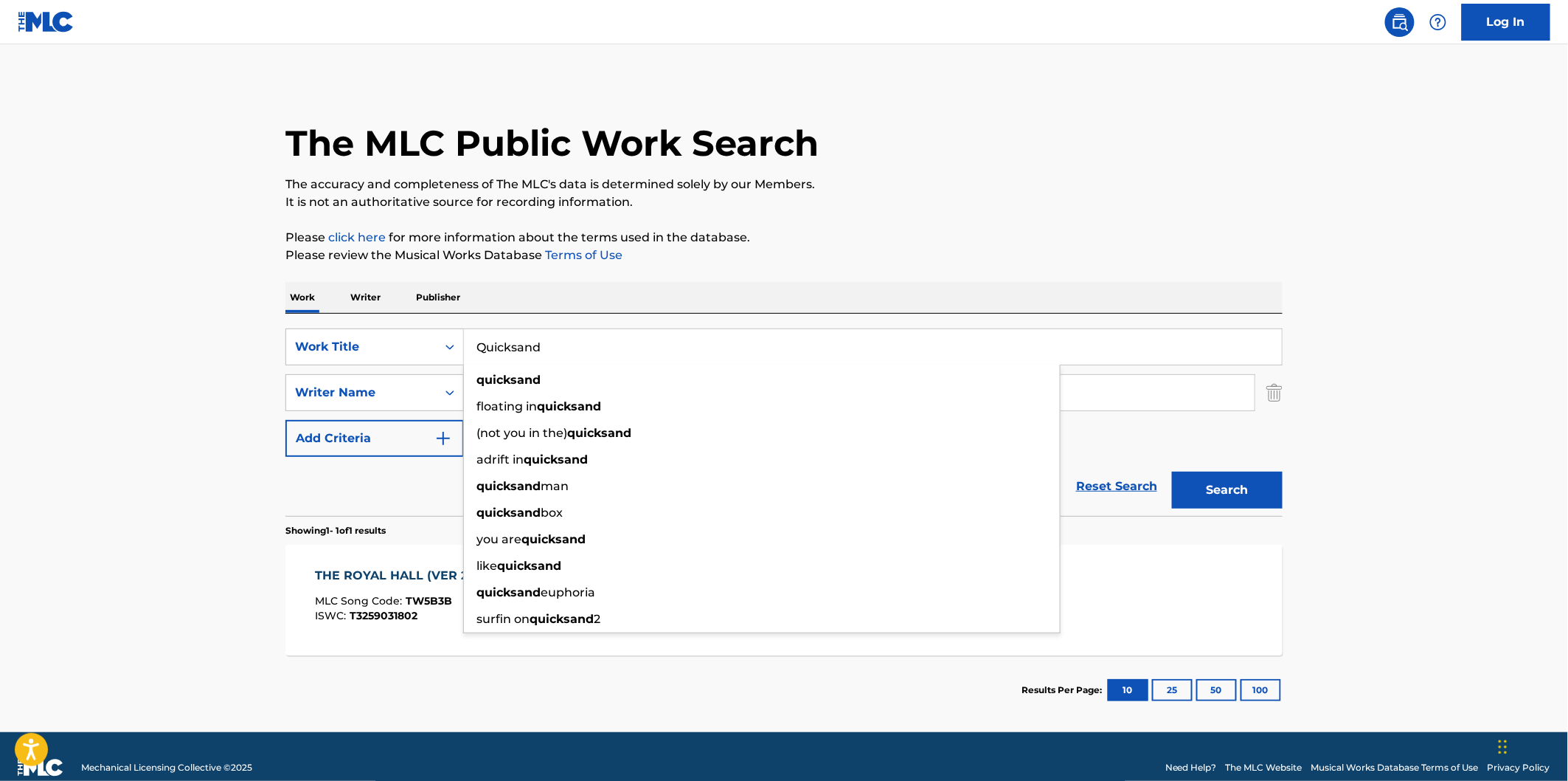
click at [1229, 482] on button "Search" at bounding box center [1227, 489] width 111 height 37
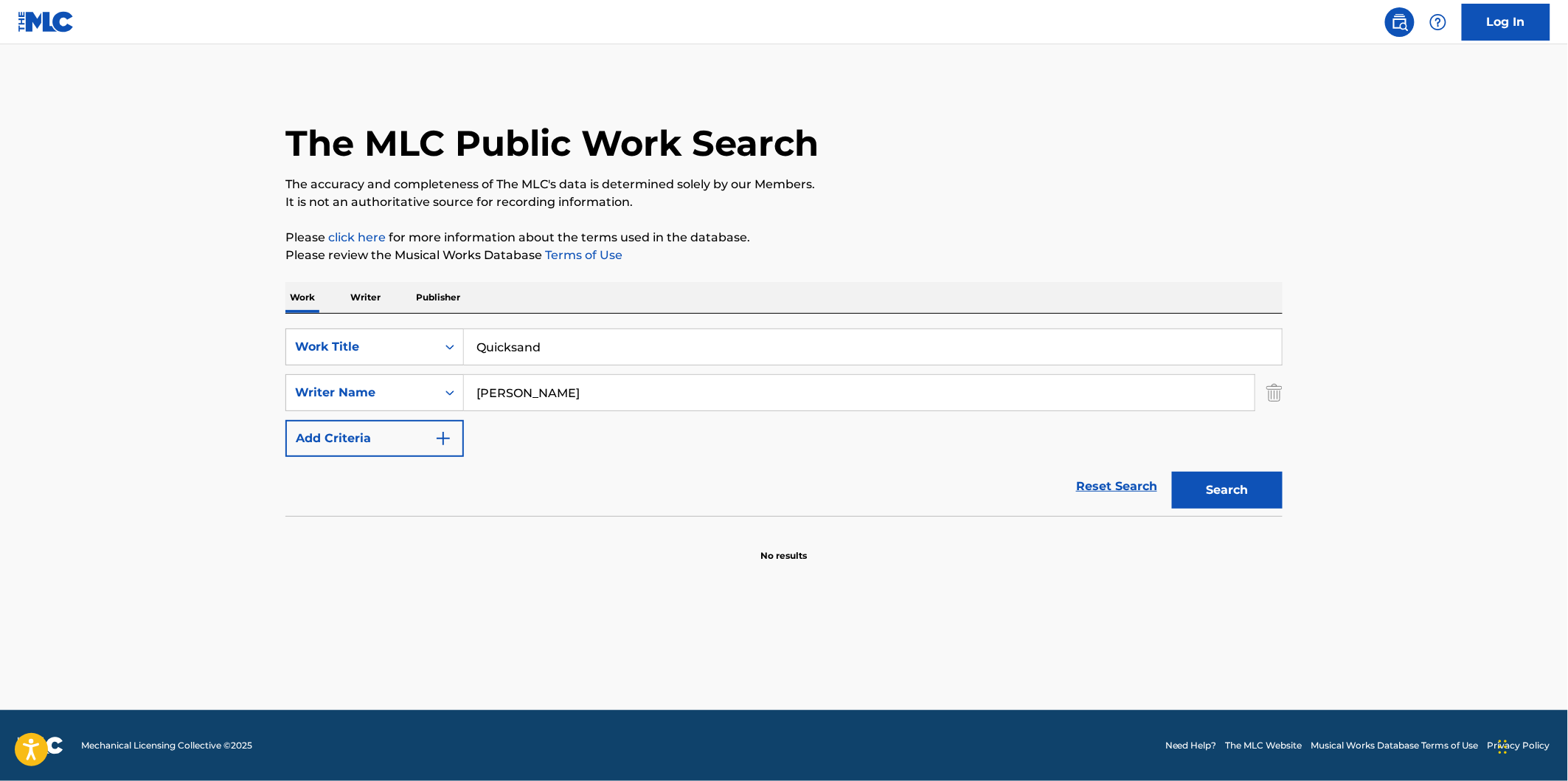
click at [664, 349] on input "Quicksand" at bounding box center [873, 346] width 818 height 35
paste input "Controlled Bleeding"
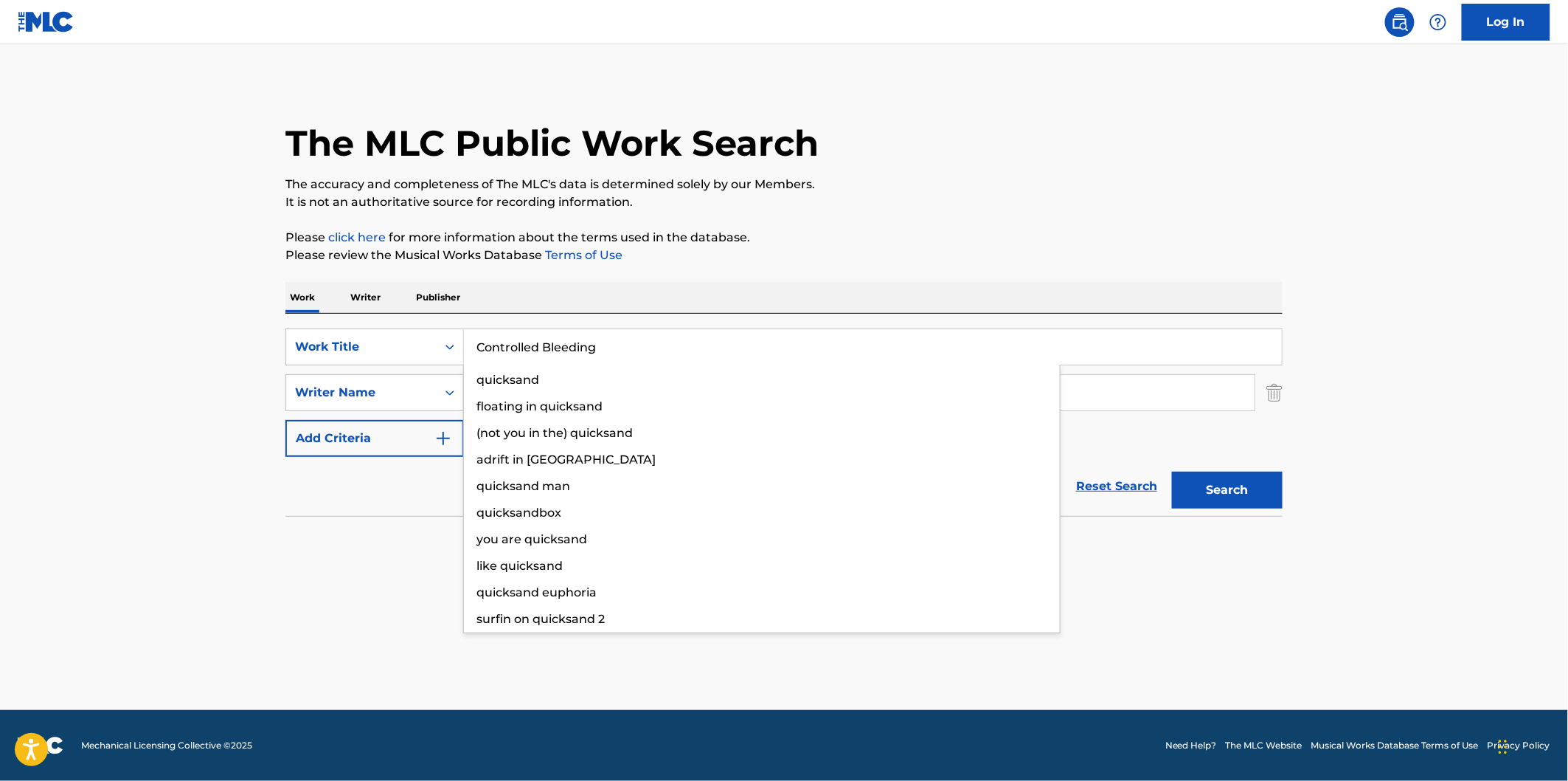
type input "Controlled Bleeding"
click at [1172, 471] on button "Search" at bounding box center [1227, 489] width 111 height 37
